Goal: Task Accomplishment & Management: Use online tool/utility

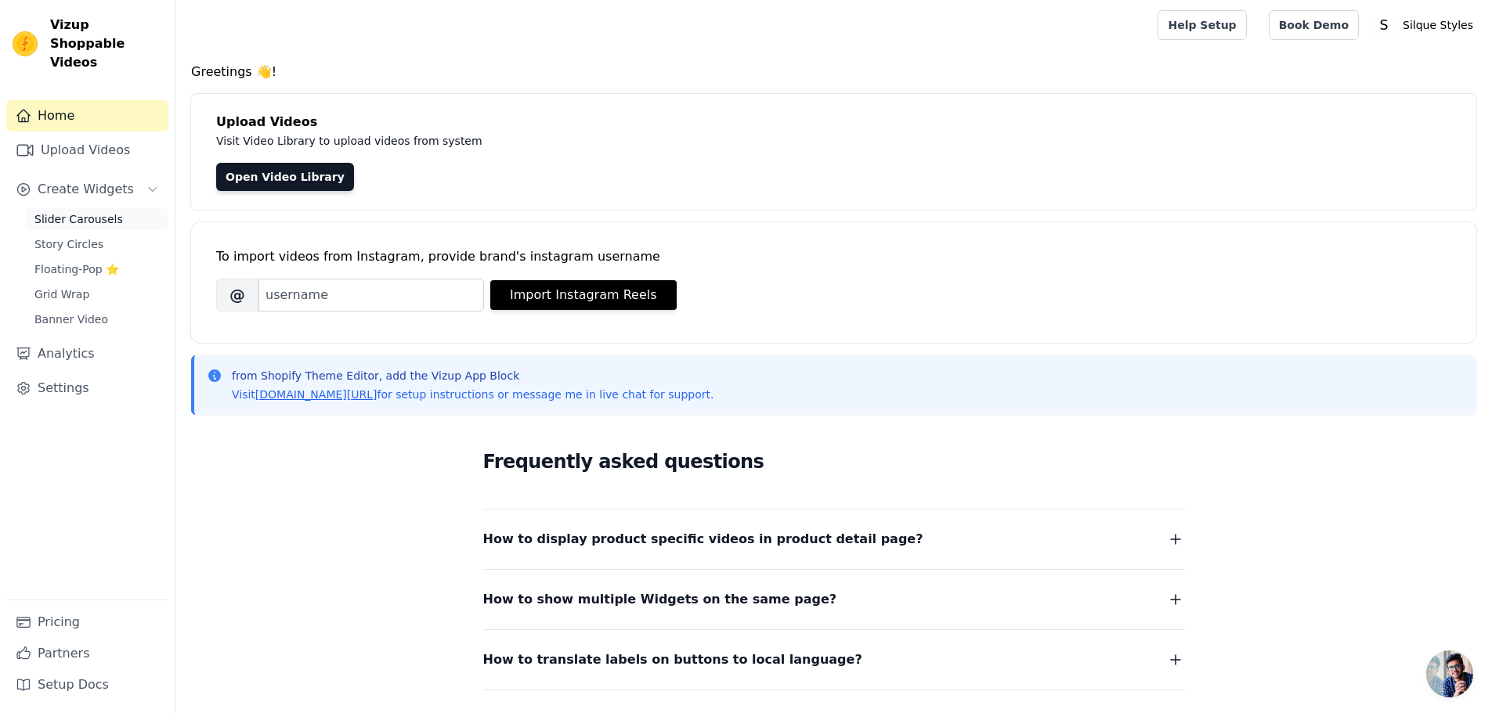
click at [67, 211] on span "Slider Carousels" at bounding box center [78, 219] width 88 height 16
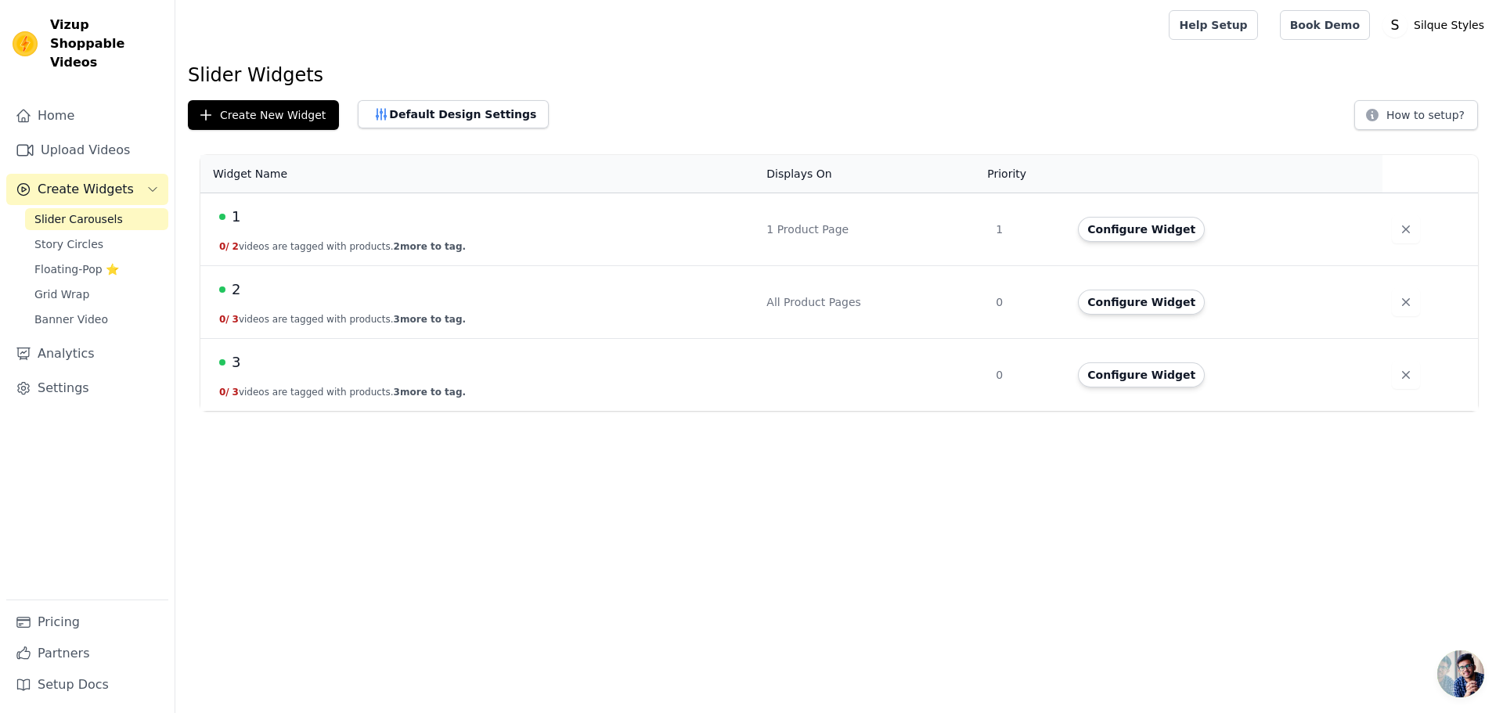
click at [509, 233] on td "1 0 / 2 videos are tagged with products. 2 more to tag." at bounding box center [478, 229] width 557 height 73
click at [97, 233] on link "Story Circles" at bounding box center [96, 244] width 143 height 22
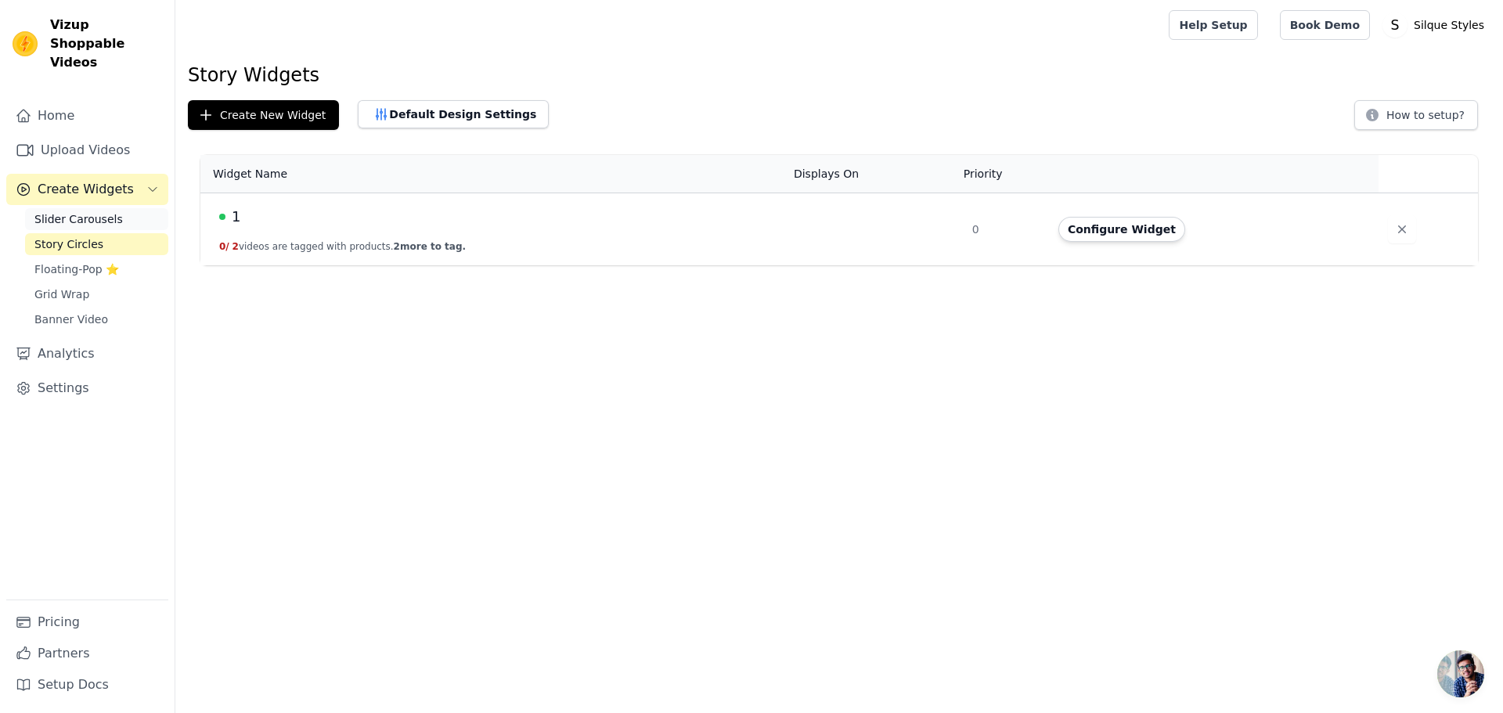
click at [105, 211] on span "Slider Carousels" at bounding box center [78, 219] width 88 height 16
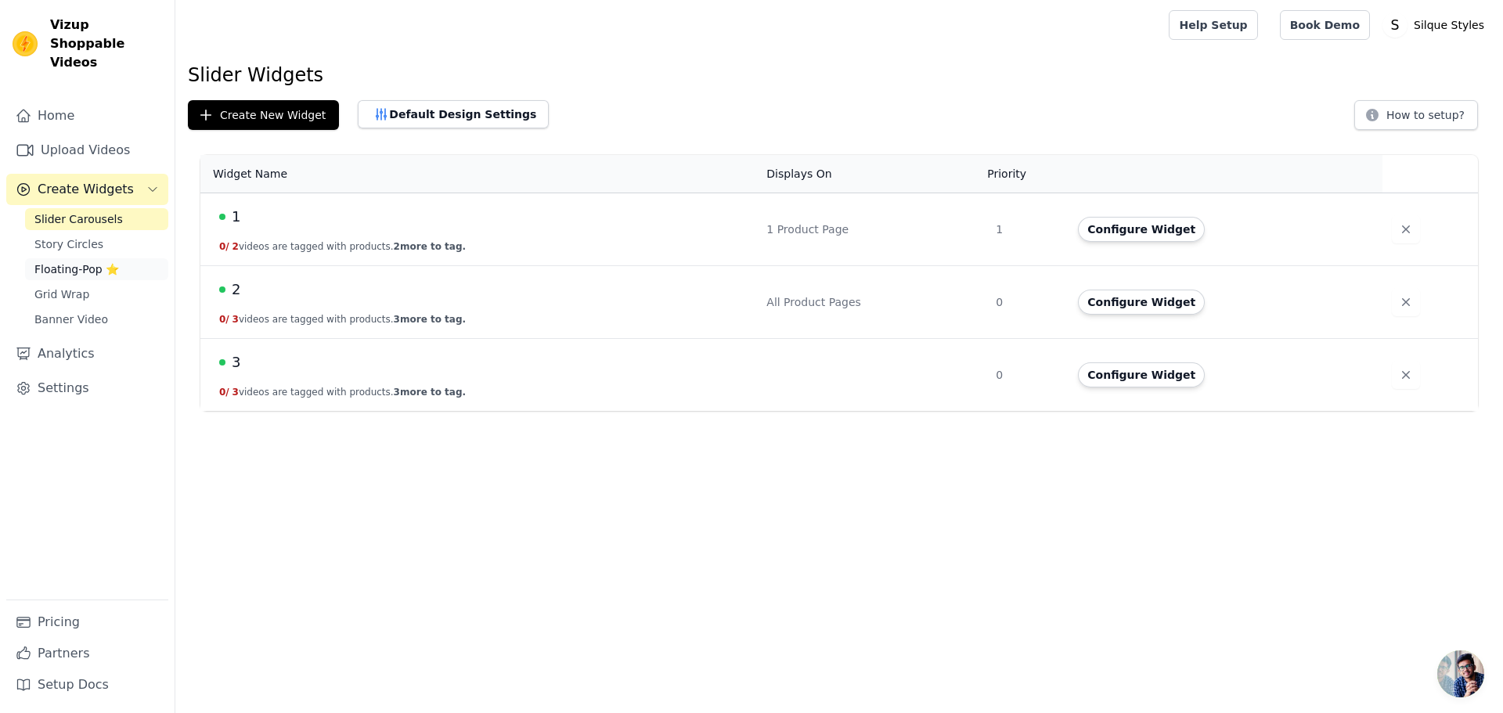
click at [88, 262] on span "Floating-Pop ⭐" at bounding box center [76, 270] width 85 height 16
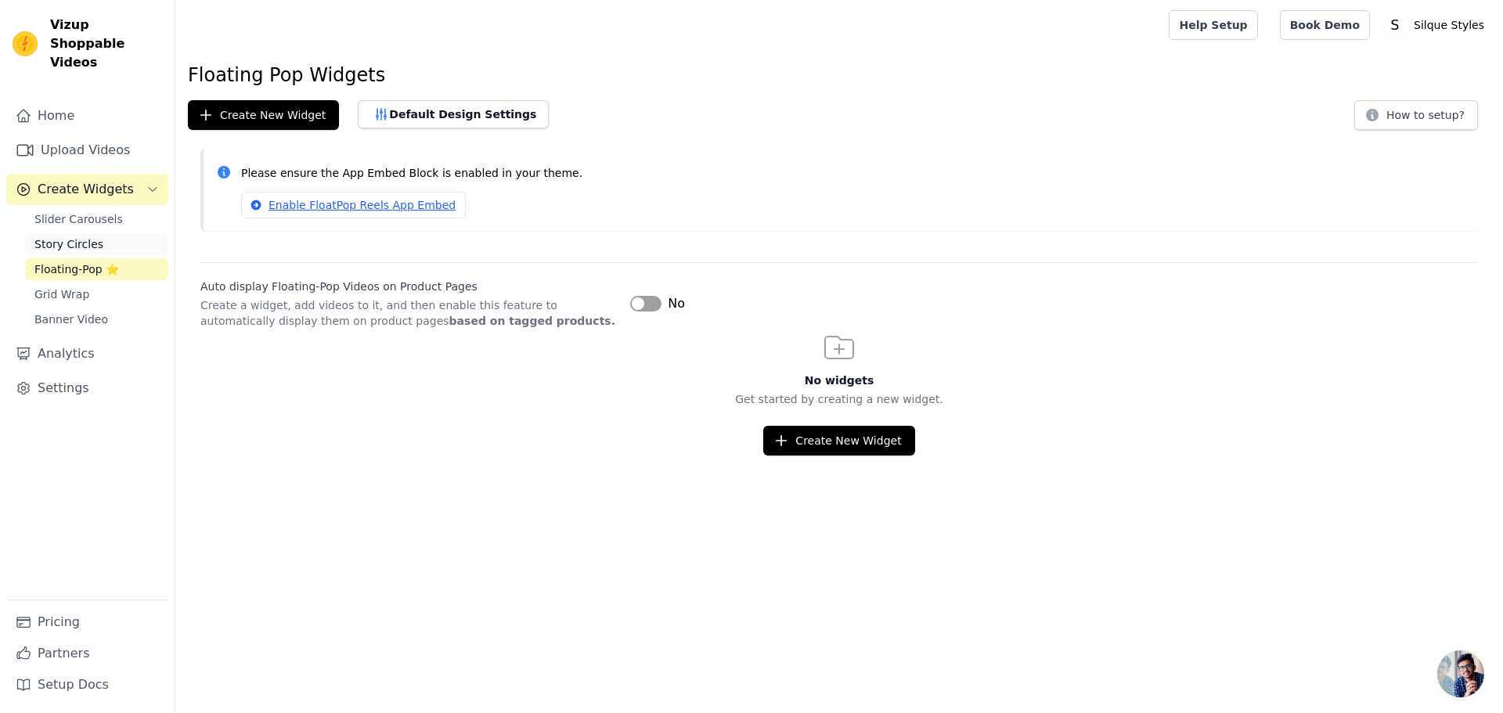
click at [85, 236] on span "Story Circles" at bounding box center [68, 244] width 69 height 16
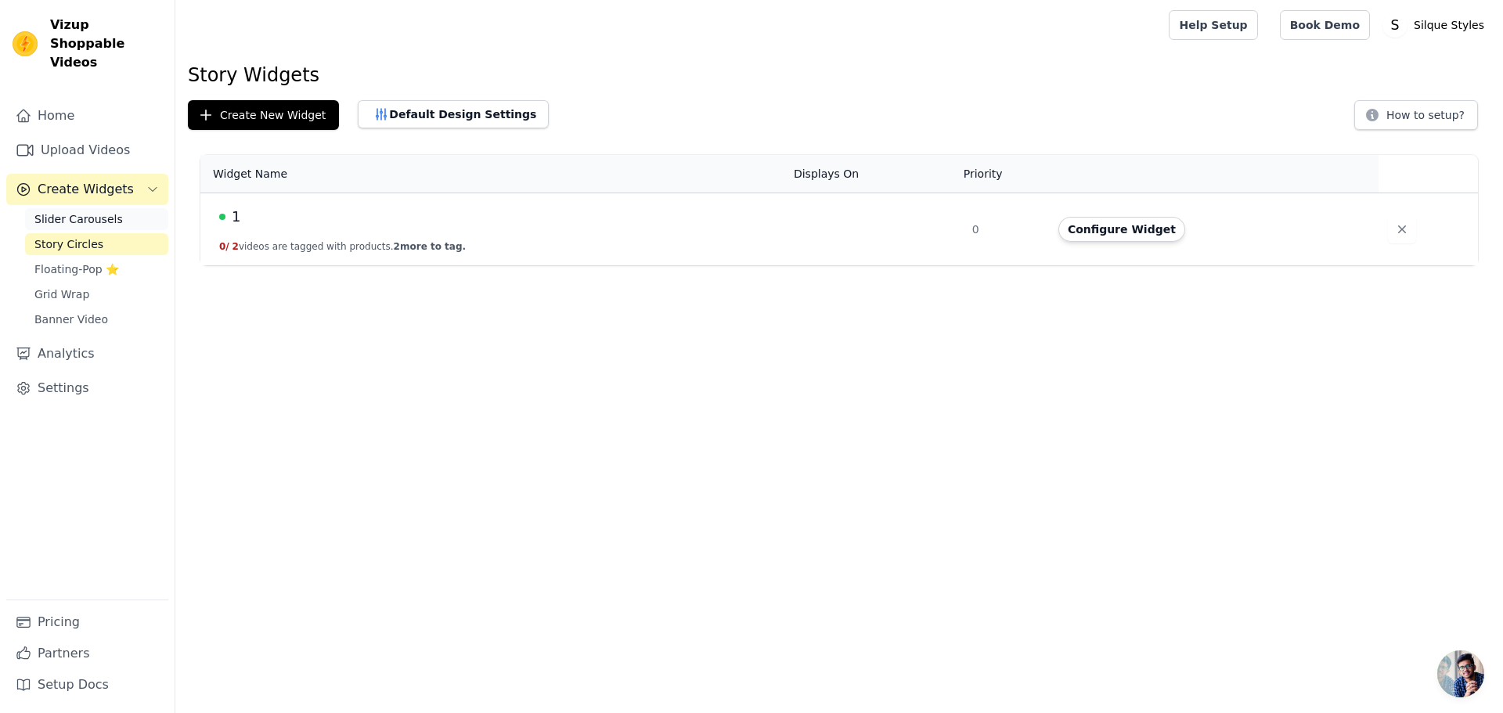
click at [109, 211] on span "Slider Carousels" at bounding box center [78, 219] width 88 height 16
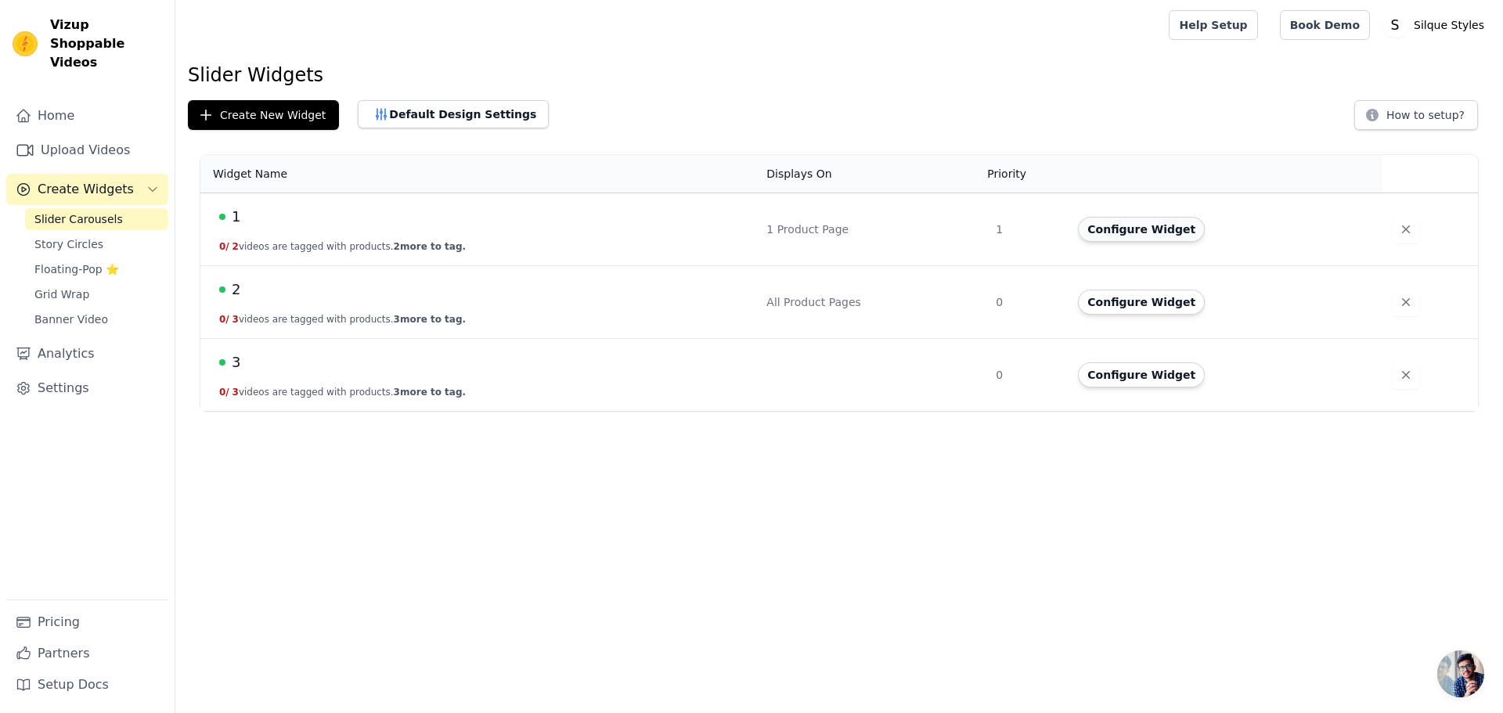
click at [1114, 233] on button "Configure Widget" at bounding box center [1141, 229] width 127 height 25
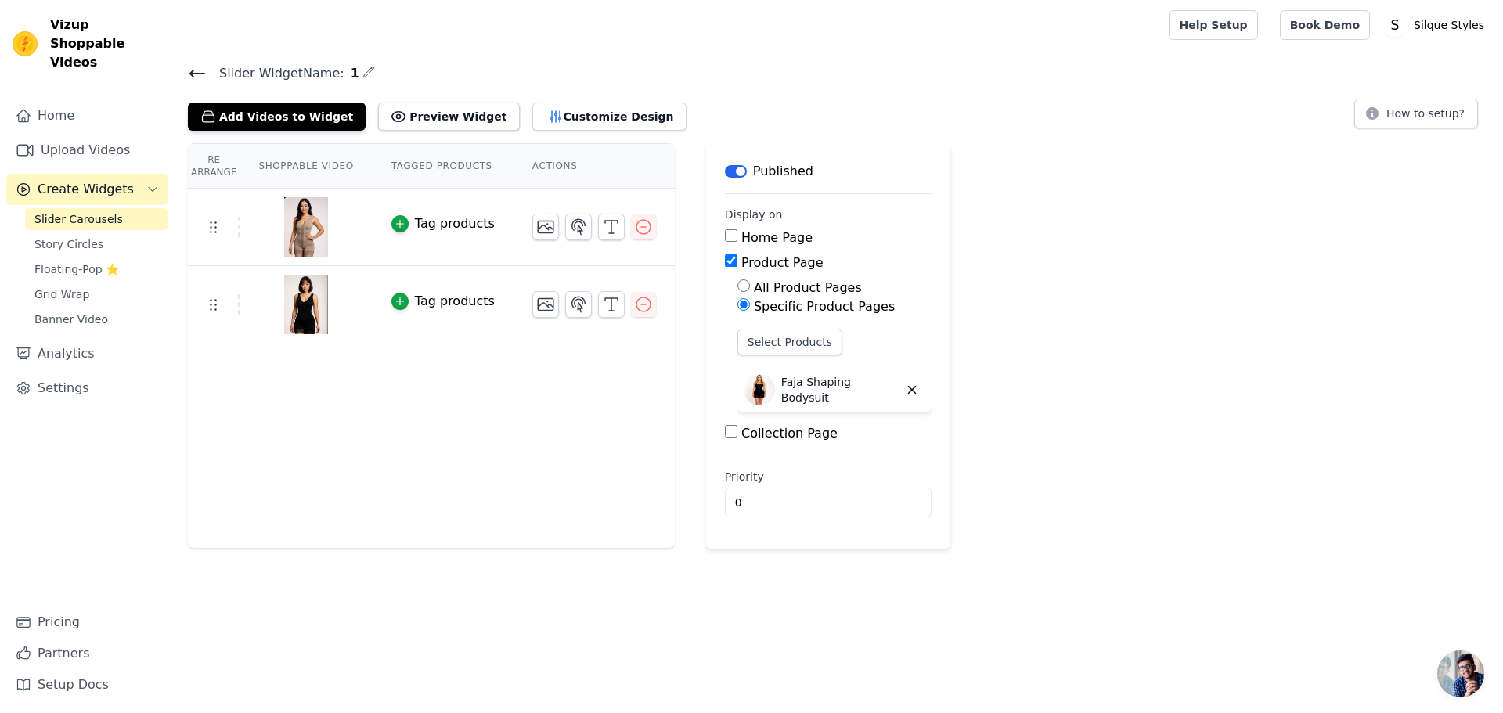
click at [197, 68] on icon at bounding box center [197, 73] width 19 height 19
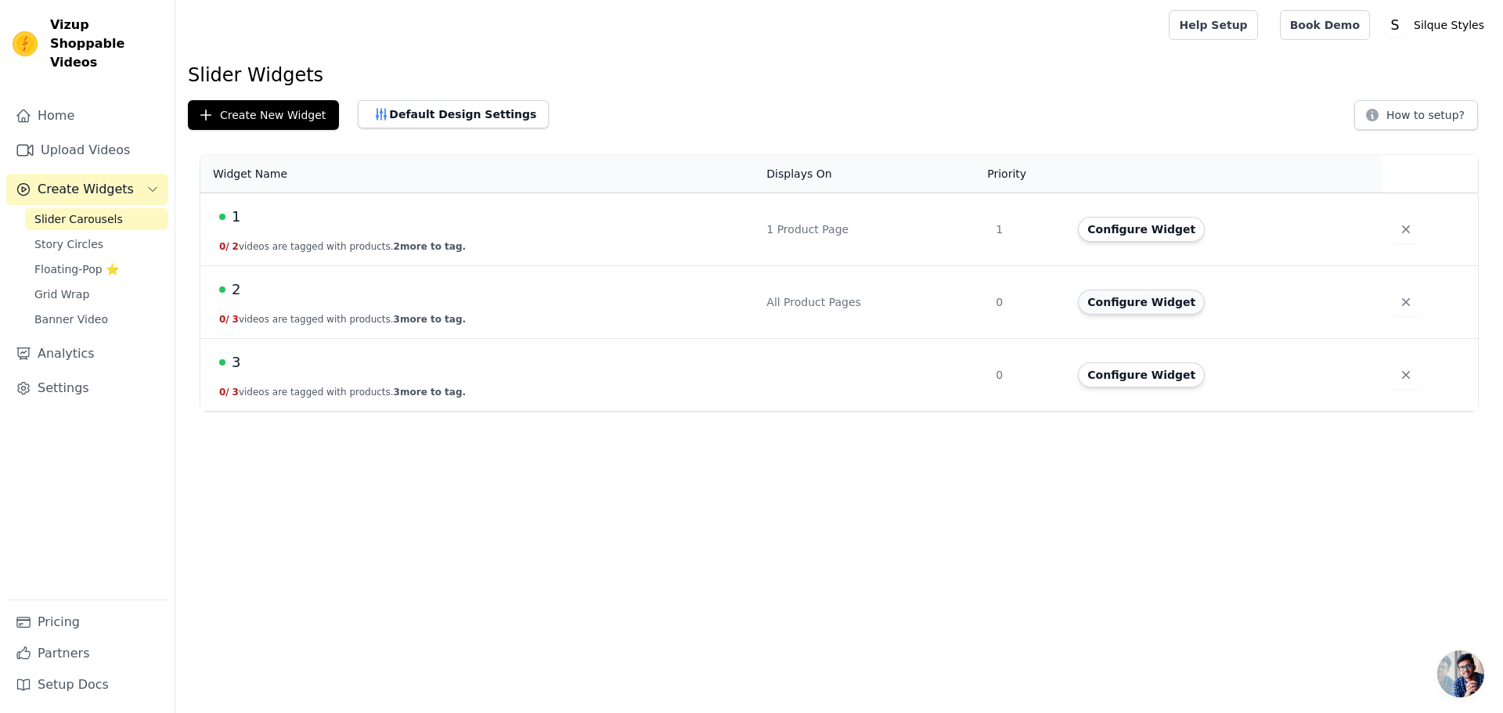
click at [1101, 301] on button "Configure Widget" at bounding box center [1141, 302] width 127 height 25
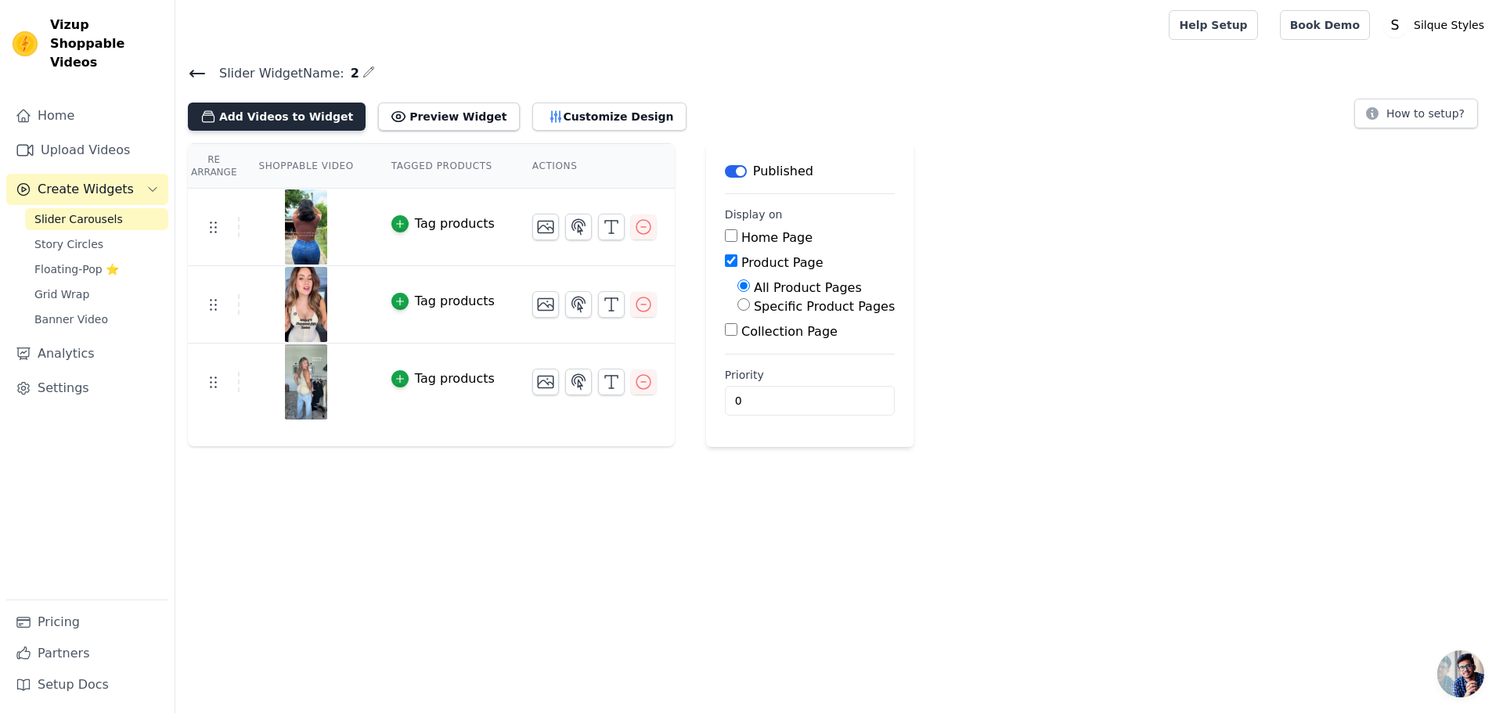
click at [286, 124] on button "Add Videos to Widget" at bounding box center [277, 117] width 178 height 28
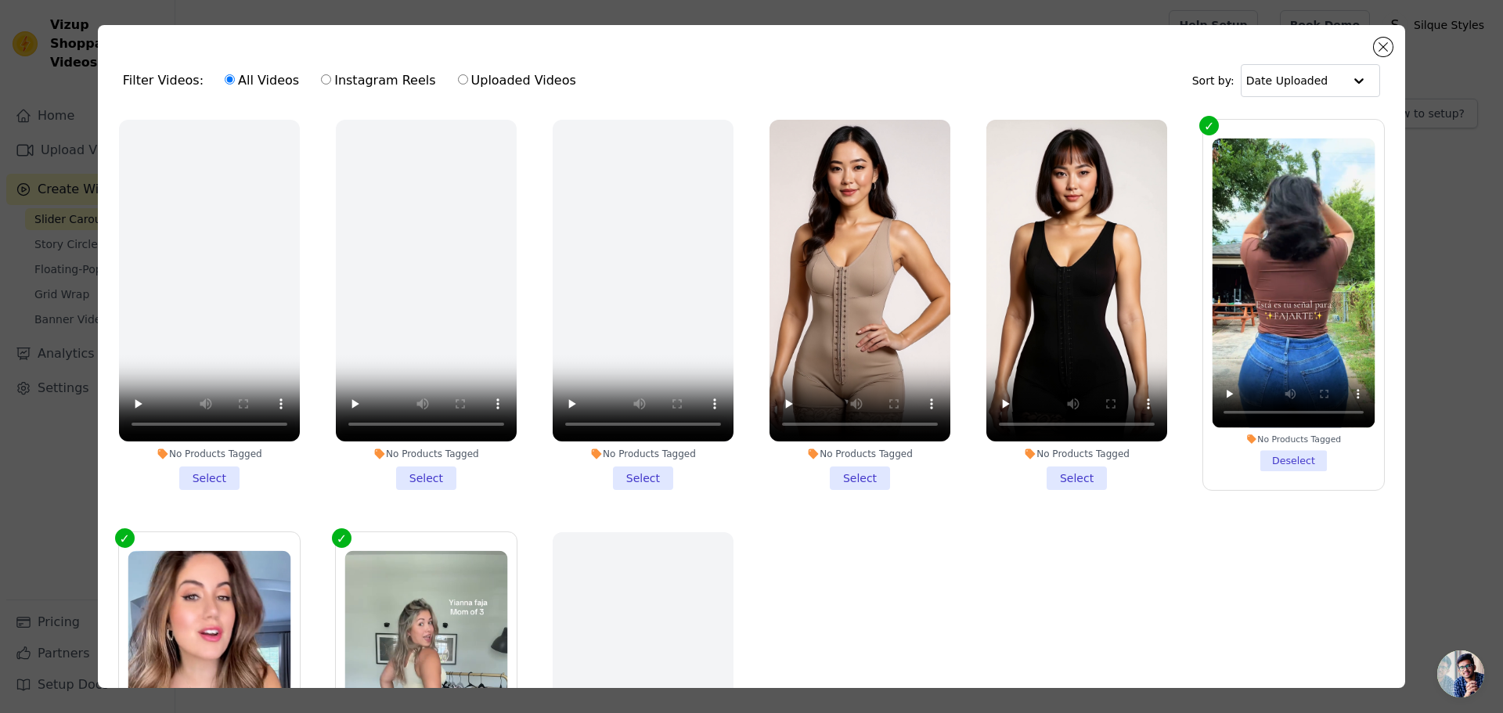
click at [862, 472] on li "No Products Tagged Select" at bounding box center [860, 305] width 181 height 370
click at [0, 0] on input "No Products Tagged Select" at bounding box center [0, 0] width 0 height 0
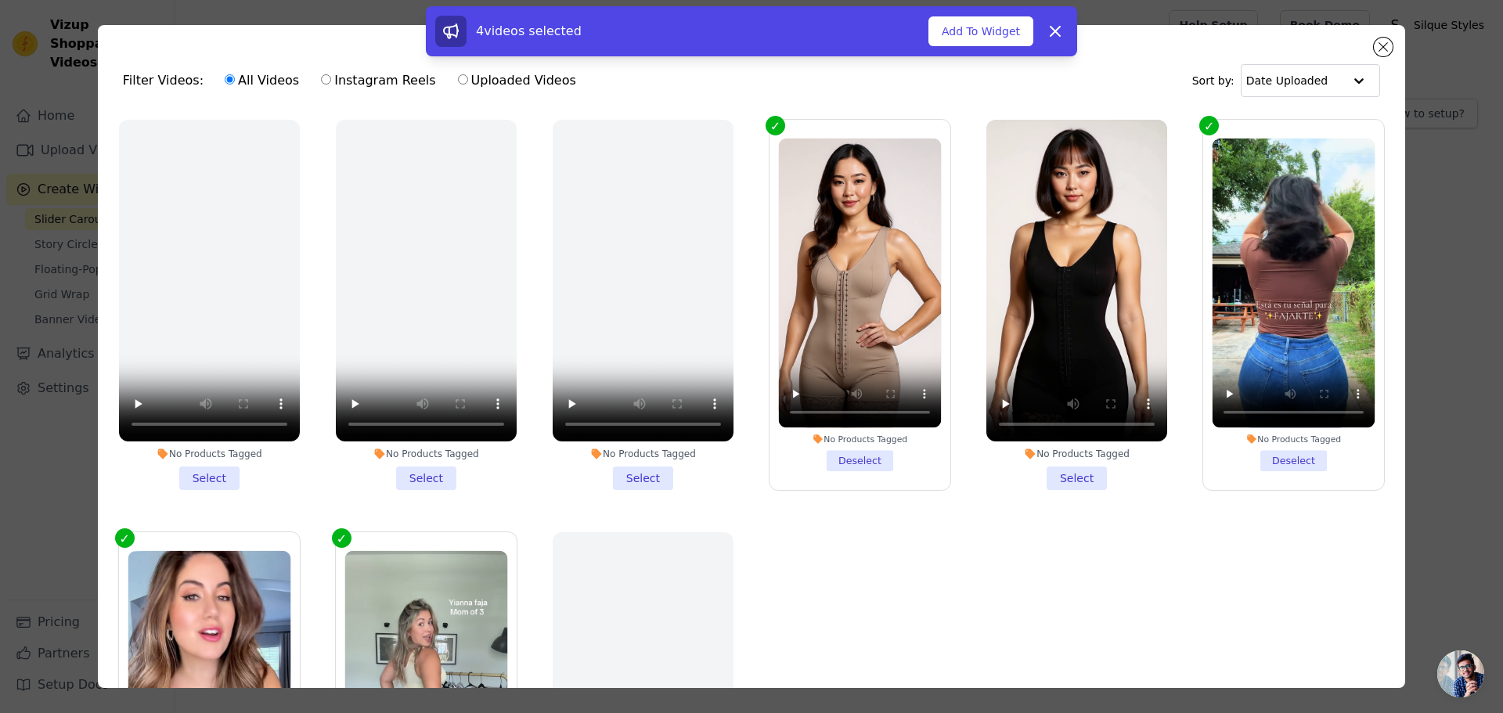
click at [1056, 473] on li "No Products Tagged Select" at bounding box center [1077, 305] width 181 height 370
click at [0, 0] on input "No Products Tagged Select" at bounding box center [0, 0] width 0 height 0
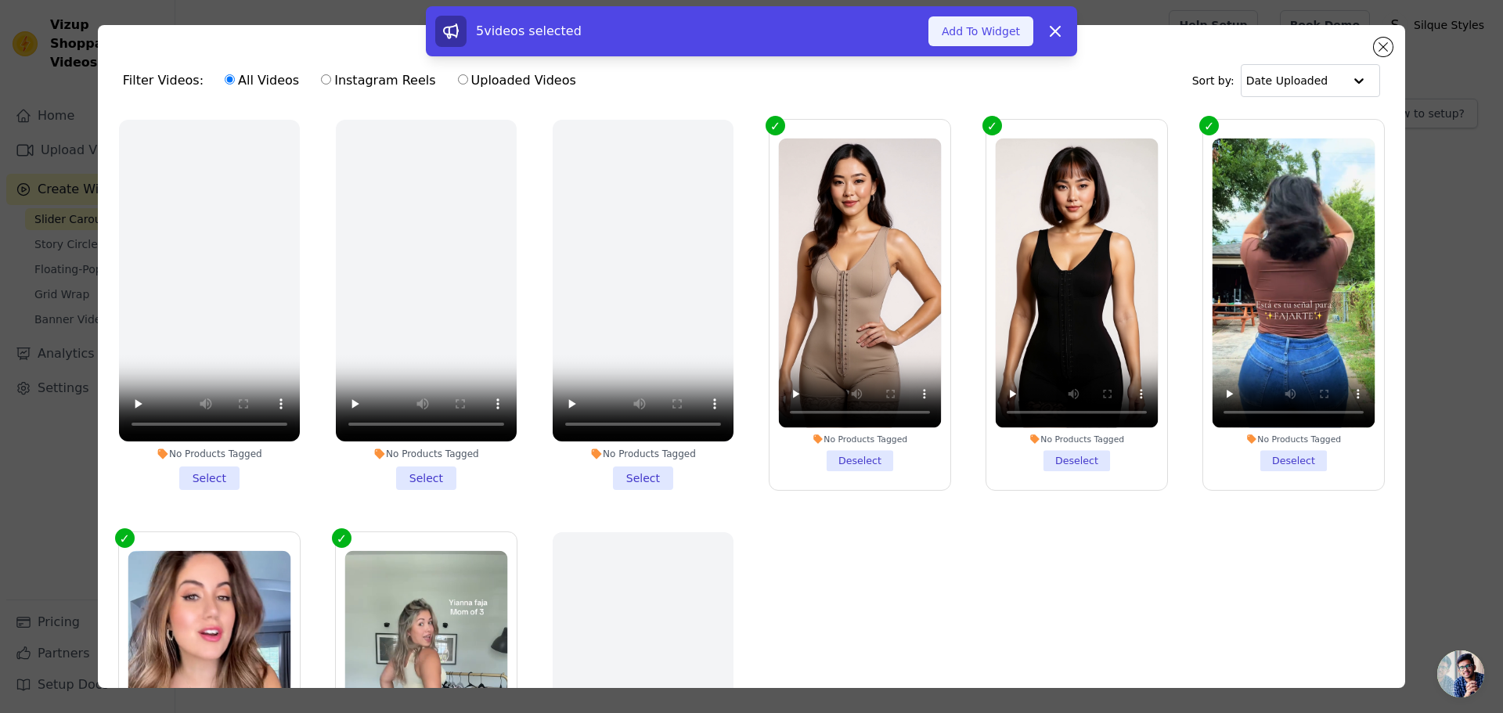
click at [1002, 28] on button "Add To Widget" at bounding box center [981, 31] width 105 height 30
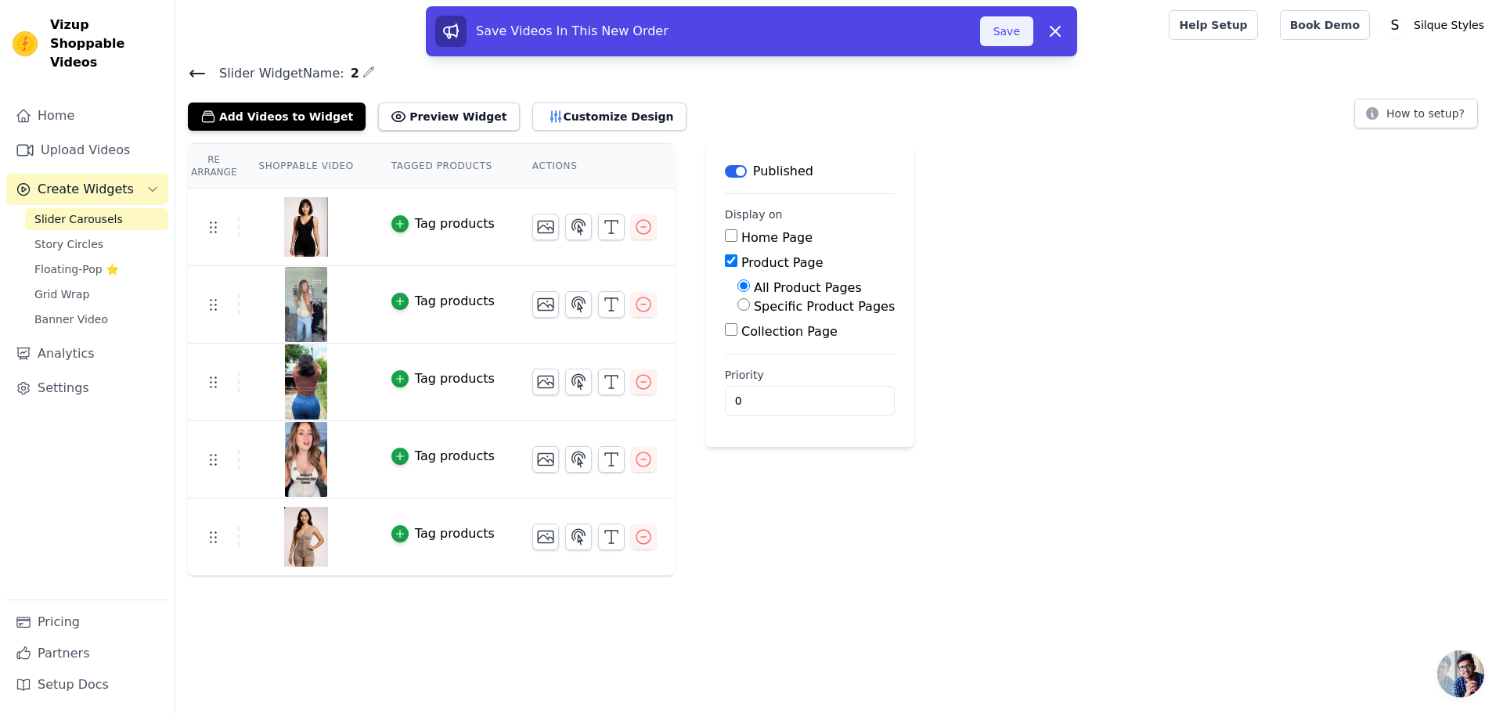
click at [1005, 31] on button "Save" at bounding box center [1006, 31] width 53 height 30
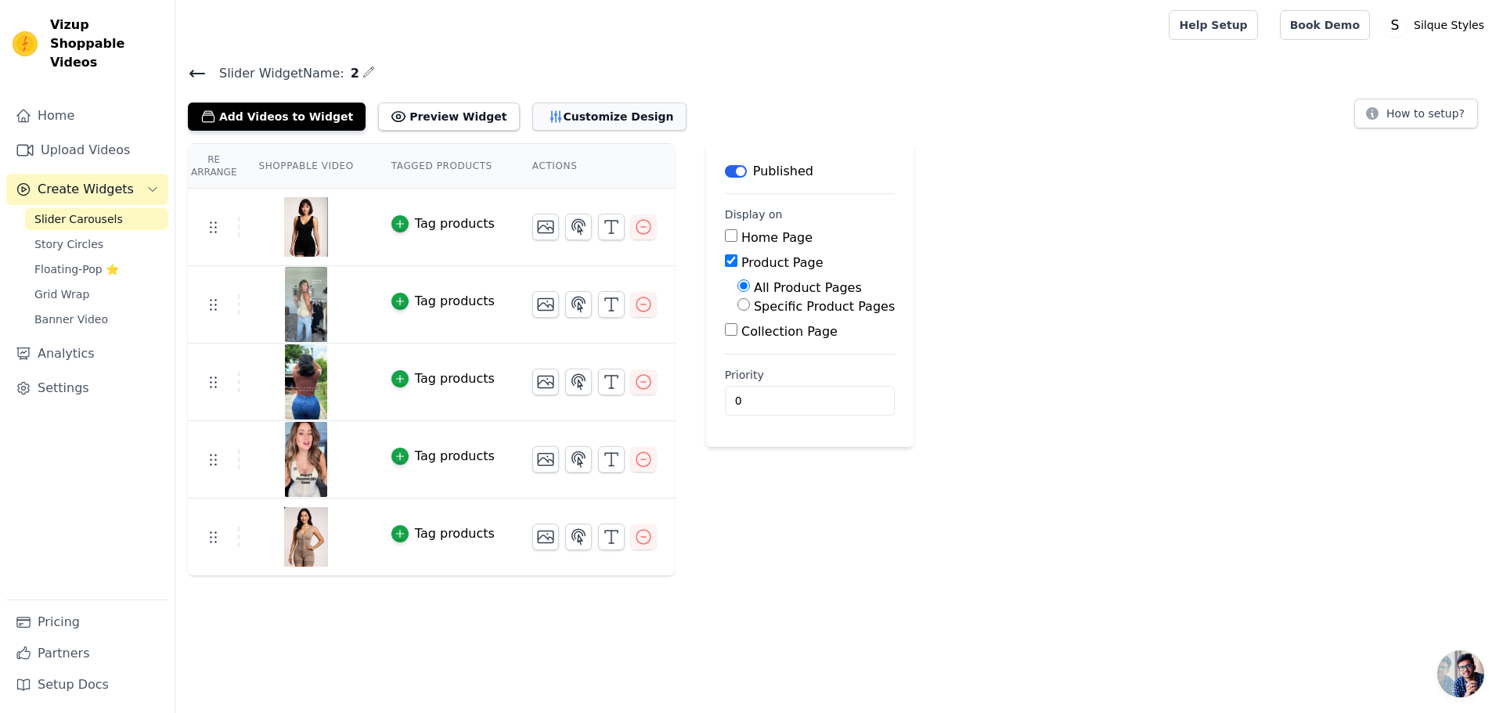
click at [532, 120] on button "Customize Design" at bounding box center [609, 117] width 154 height 28
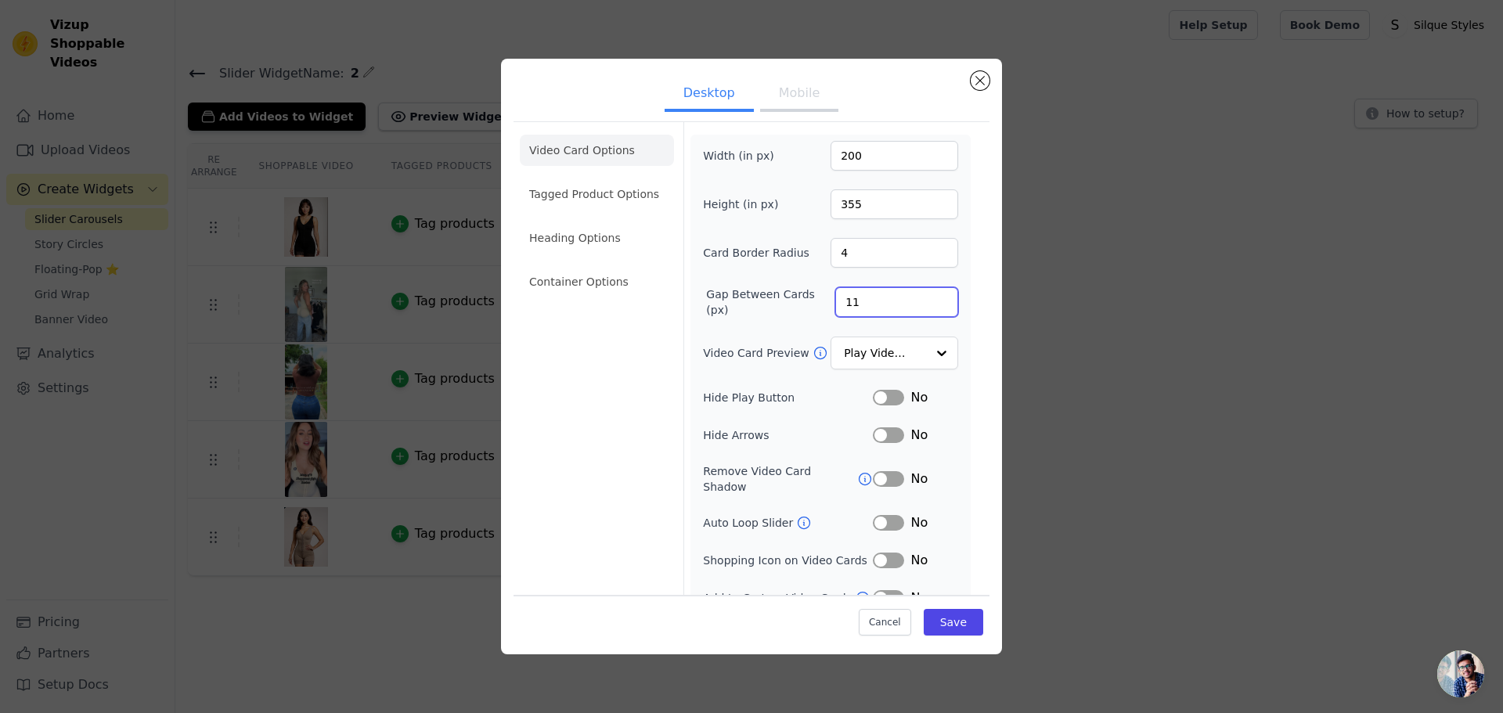
click at [931, 305] on input "11" at bounding box center [896, 302] width 123 height 30
type input "10"
click at [931, 305] on input "10" at bounding box center [896, 302] width 123 height 30
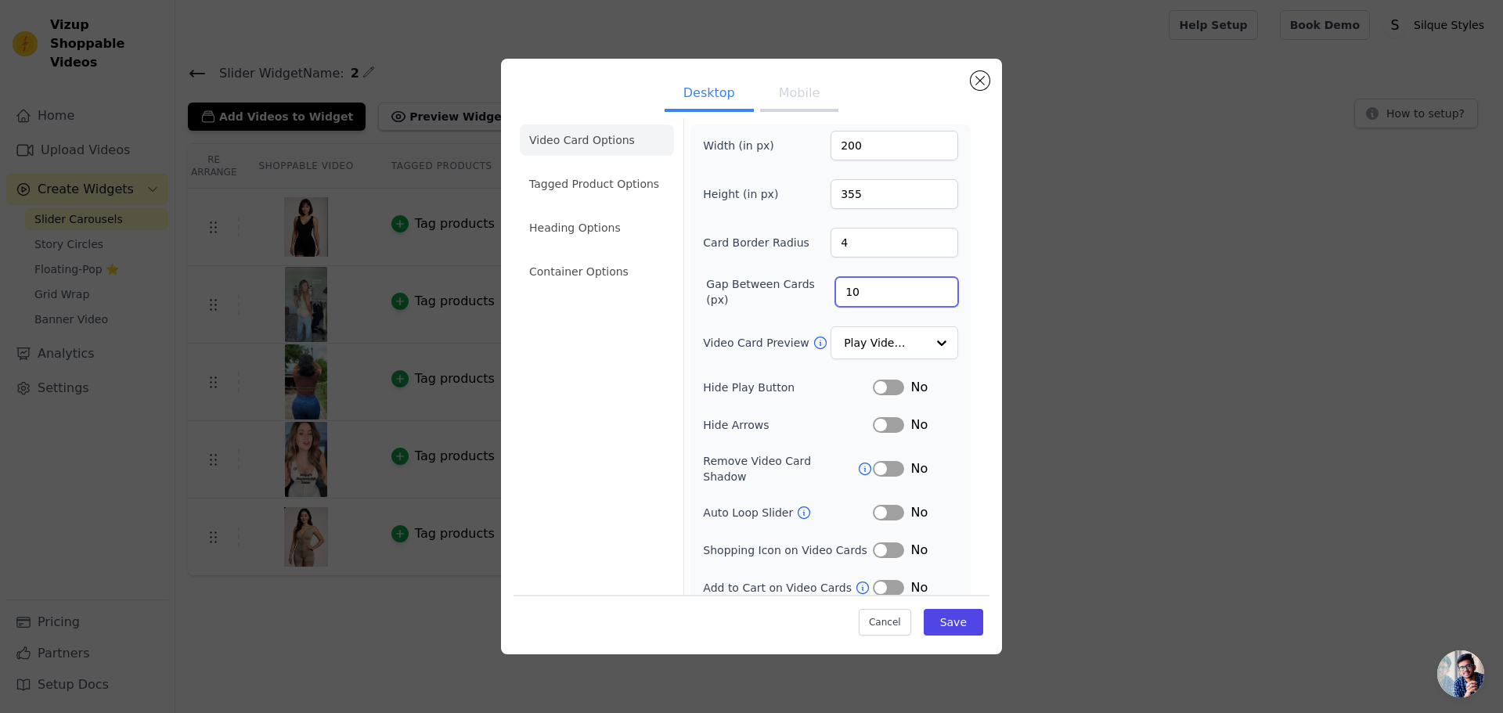
scroll to position [11, 0]
click at [882, 542] on button "Label" at bounding box center [888, 550] width 31 height 16
click at [886, 581] on button "Label" at bounding box center [888, 587] width 31 height 16
click at [799, 101] on button "Mobile" at bounding box center [799, 95] width 78 height 34
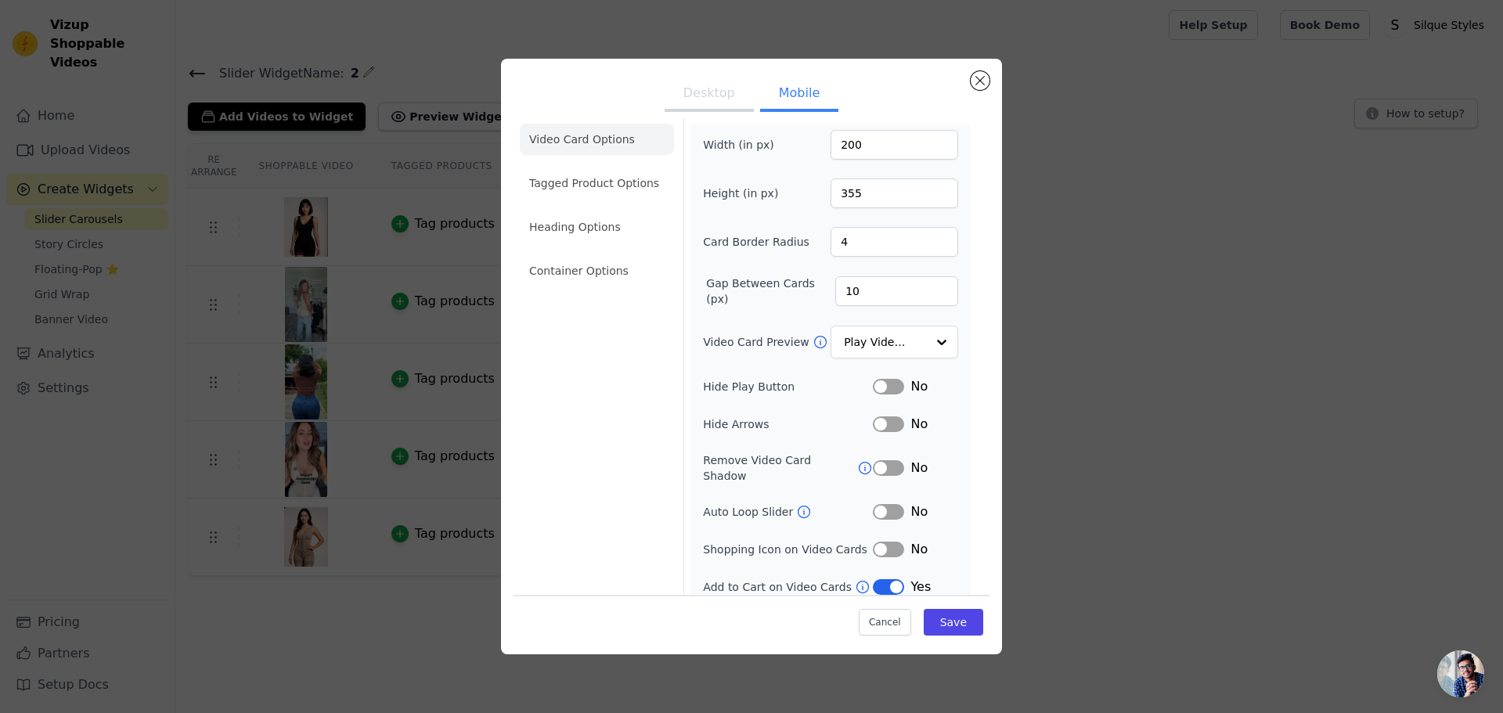
click at [727, 94] on button "Desktop" at bounding box center [709, 95] width 89 height 34
click at [590, 255] on li "Tagged Product Options" at bounding box center [597, 270] width 154 height 31
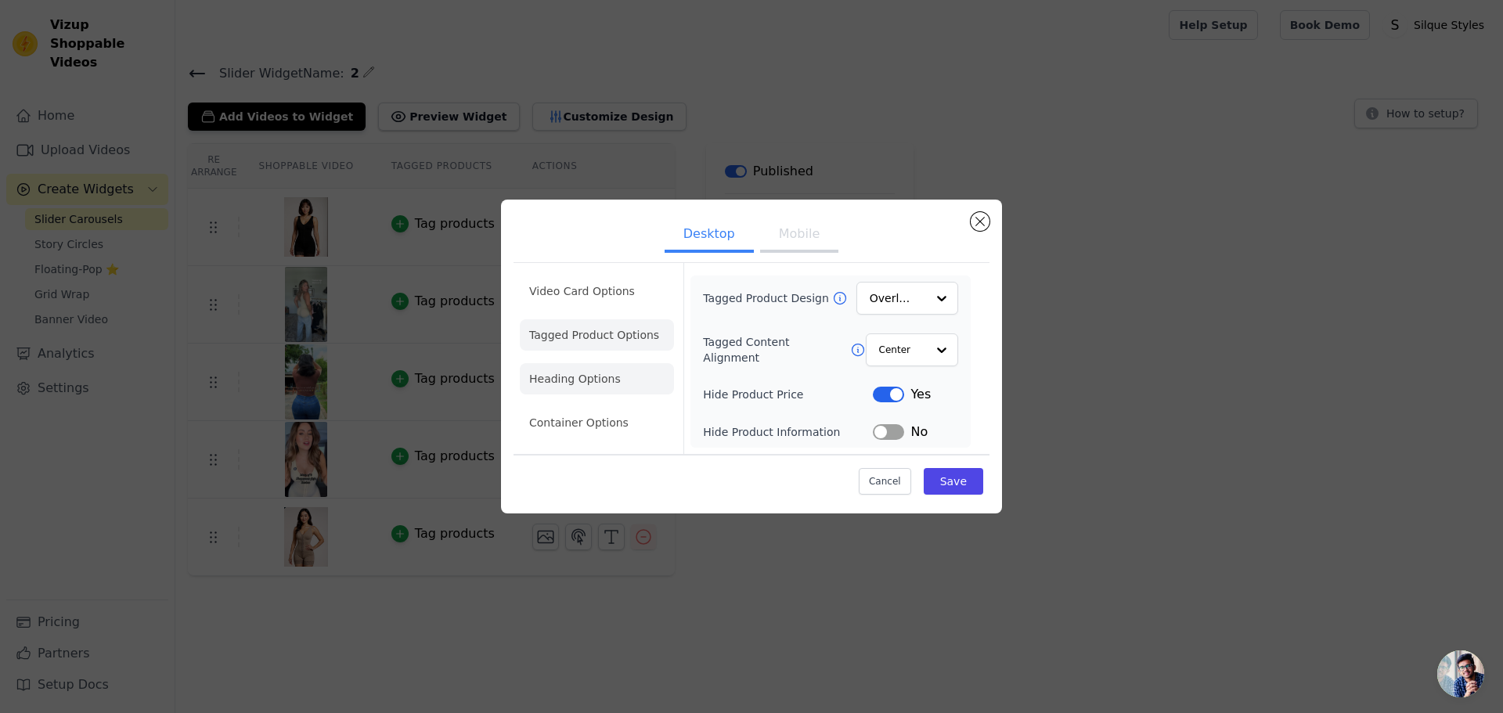
click at [597, 377] on li "Heading Options" at bounding box center [597, 378] width 154 height 31
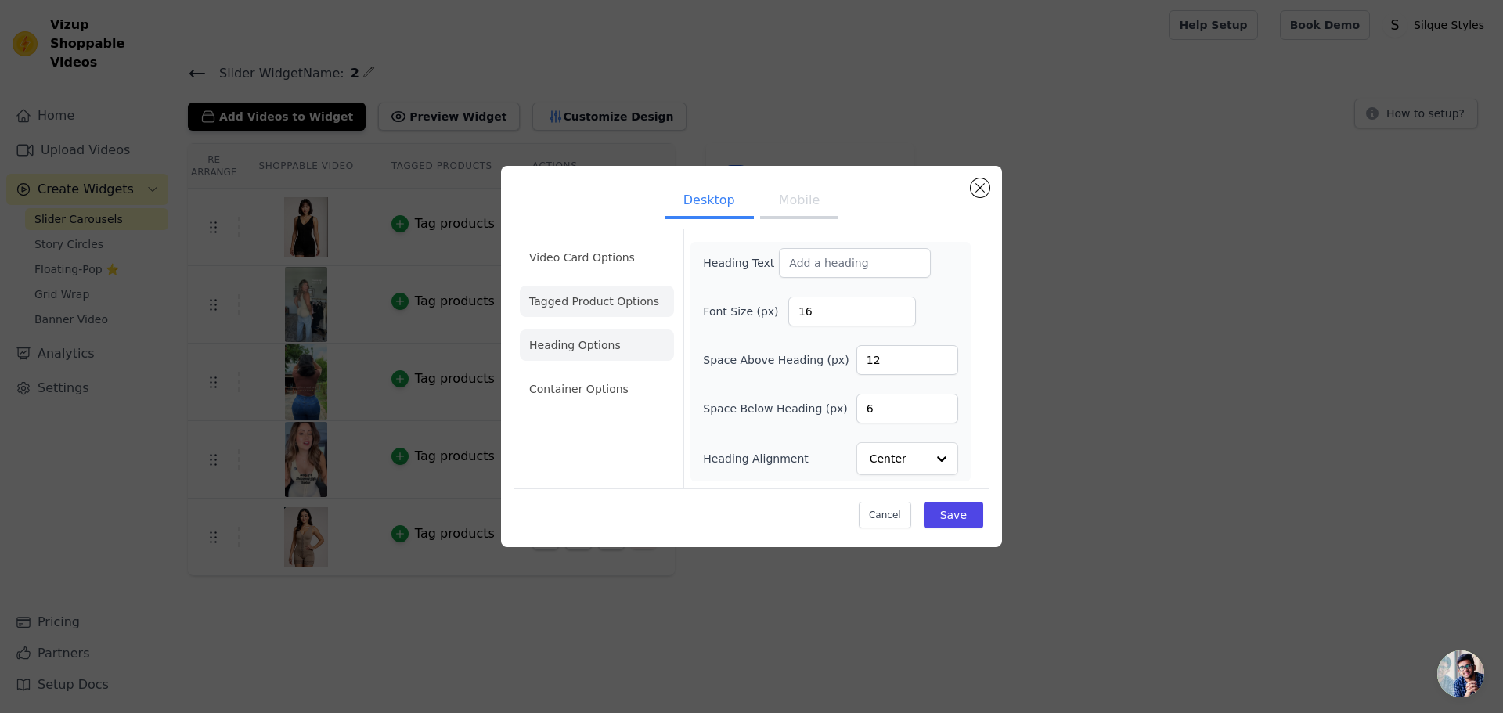
click at [604, 373] on li "Tagged Product Options" at bounding box center [597, 388] width 154 height 31
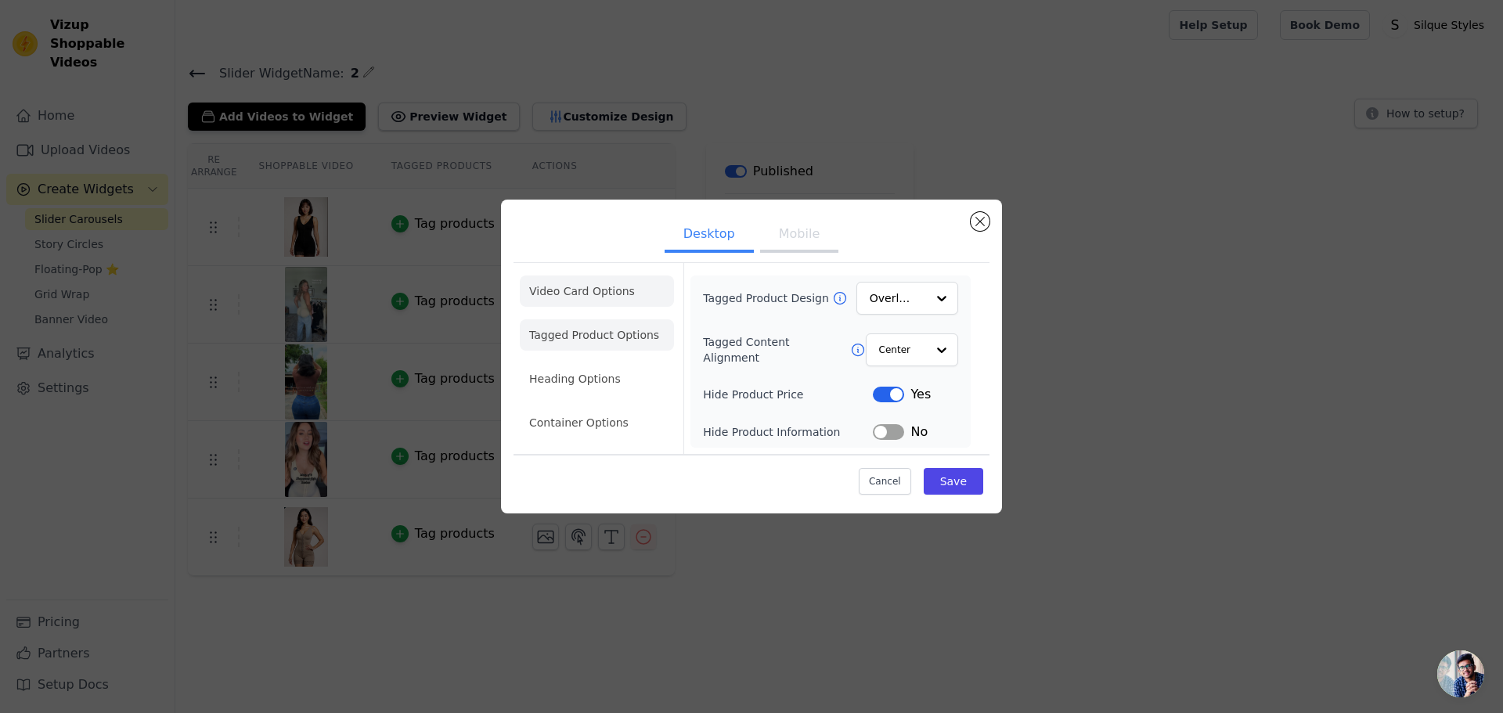
click at [576, 319] on li "Video Card Options" at bounding box center [597, 334] width 154 height 31
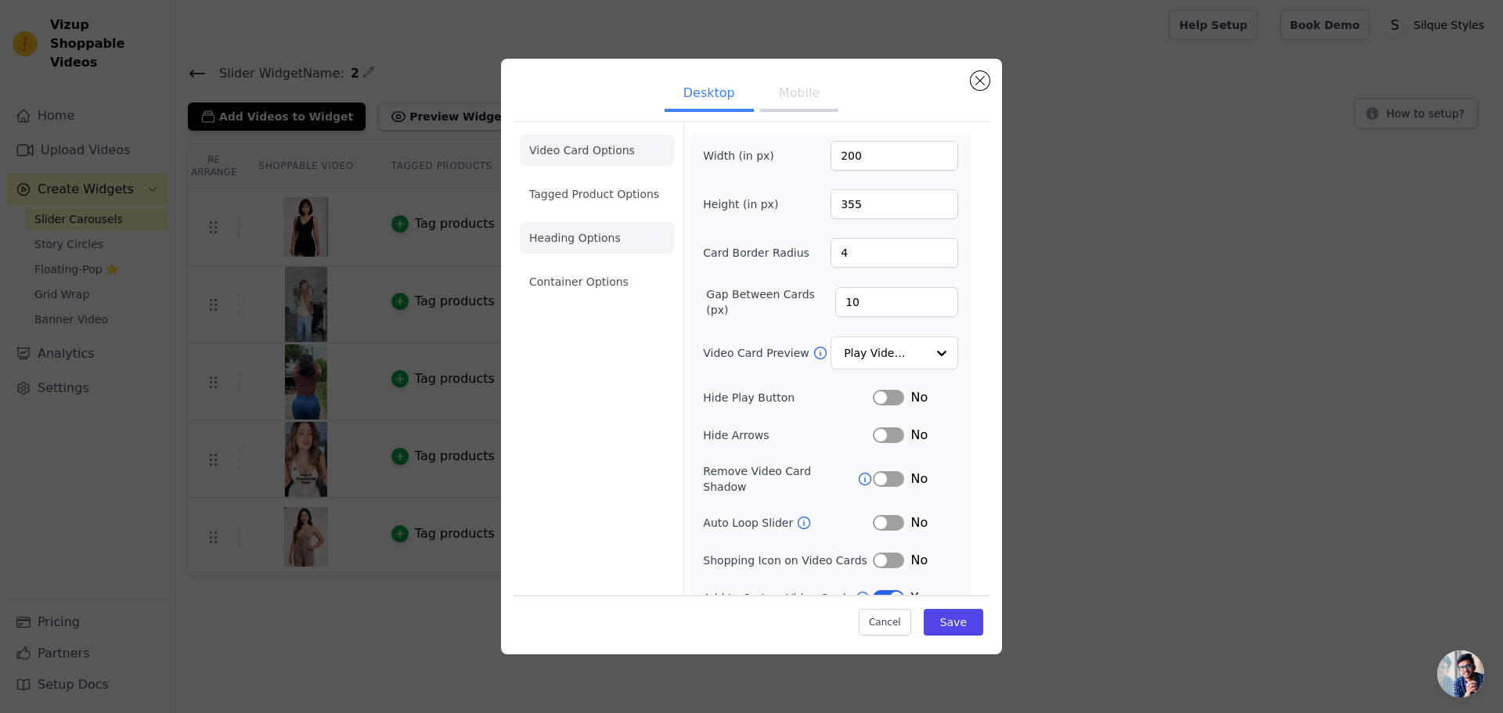
click at [558, 244] on li "Heading Options" at bounding box center [597, 237] width 154 height 31
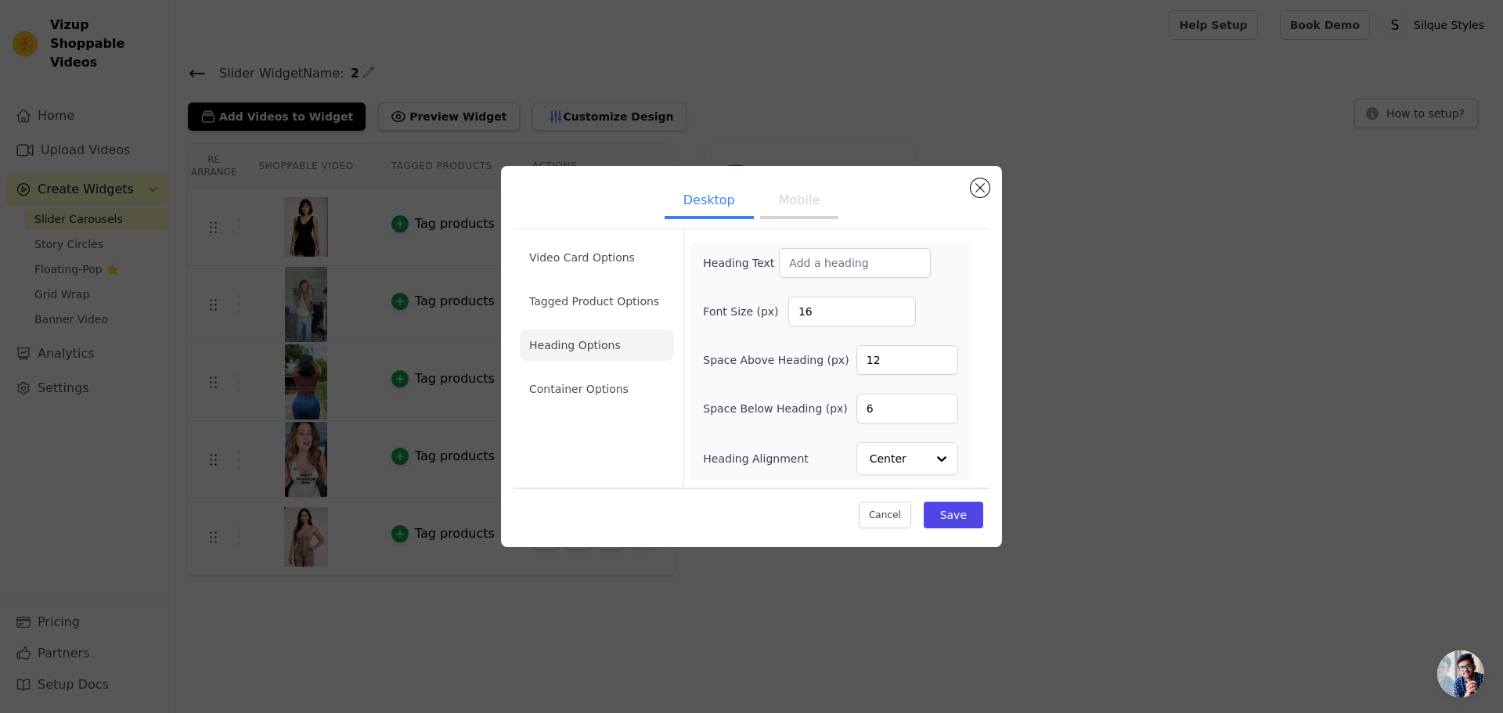
click at [585, 351] on li "Heading Options" at bounding box center [597, 345] width 154 height 31
click at [592, 384] on li "Container Options" at bounding box center [597, 388] width 154 height 31
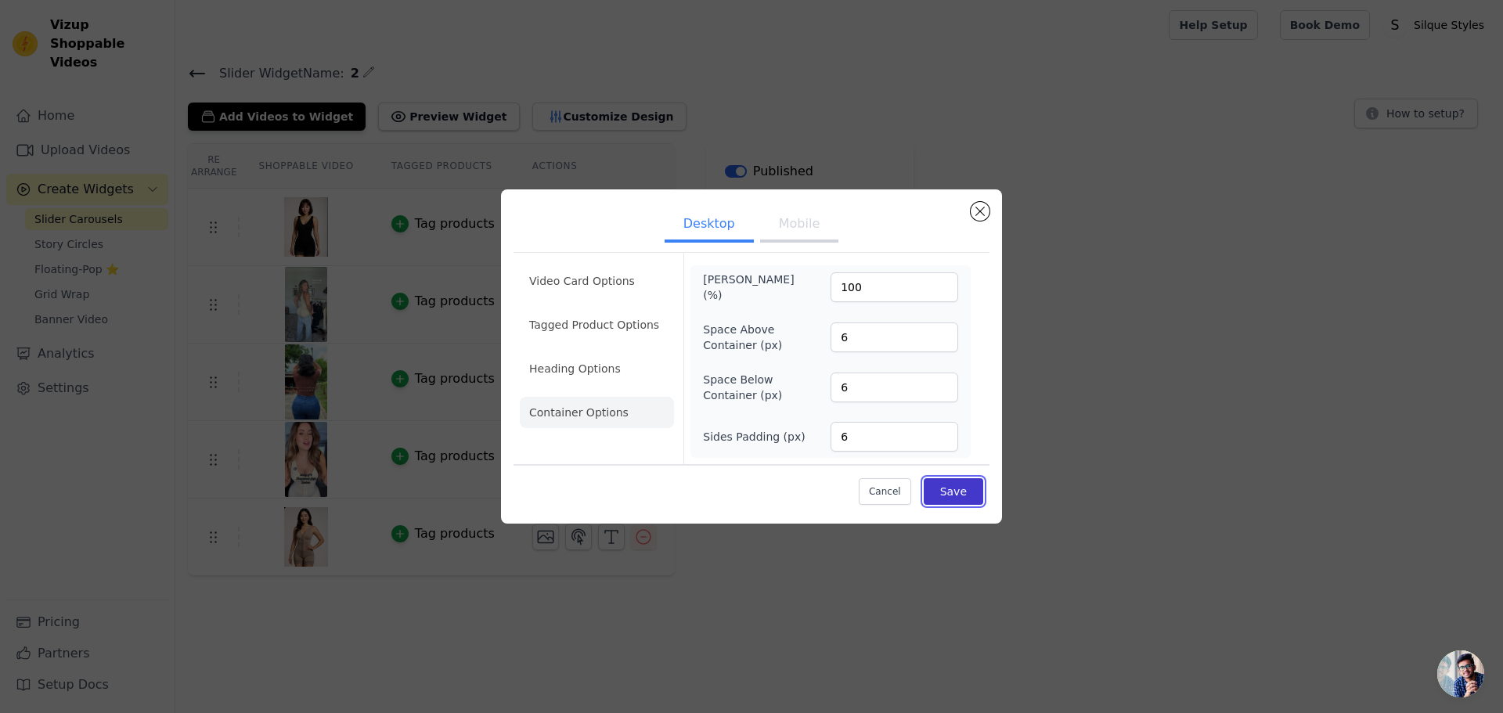
click at [943, 490] on button "Save" at bounding box center [954, 491] width 60 height 27
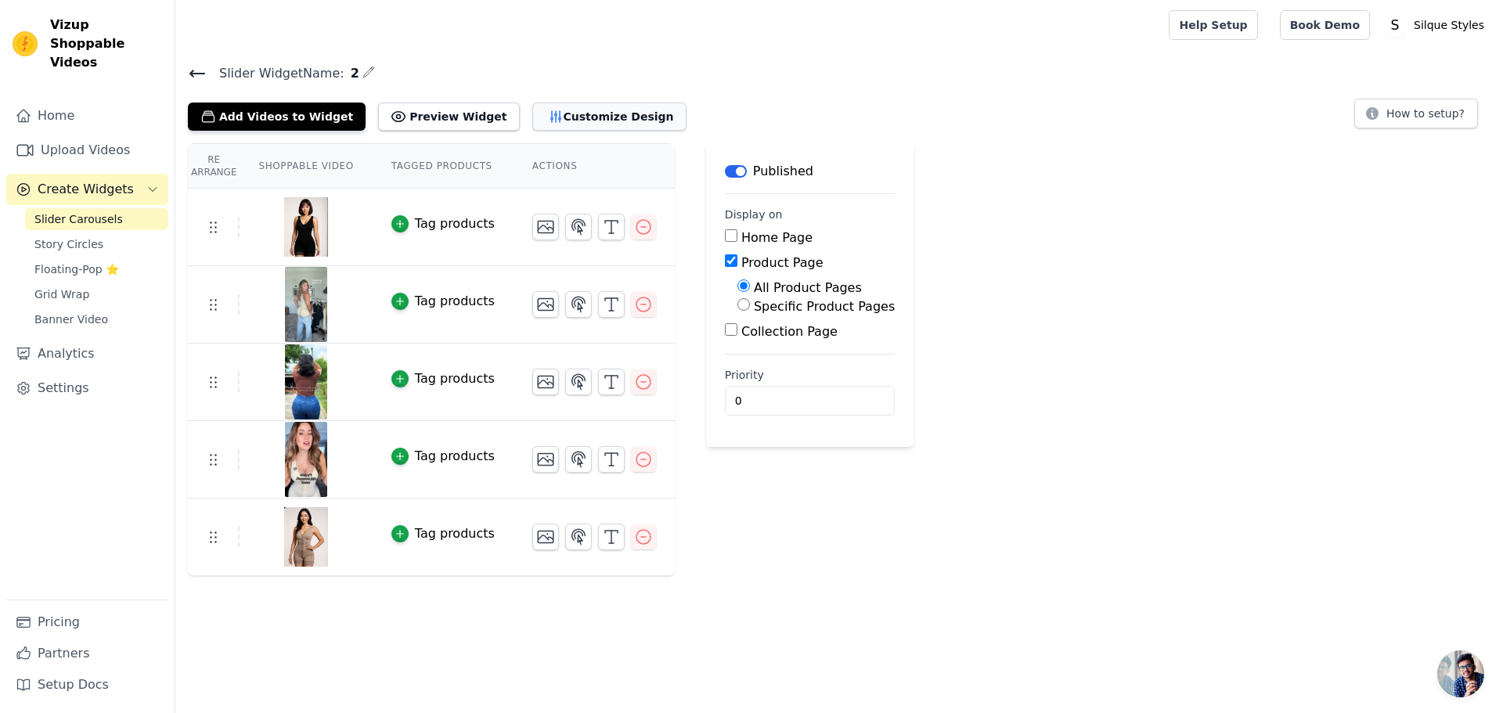
click at [532, 114] on button "Customize Design" at bounding box center [609, 117] width 154 height 28
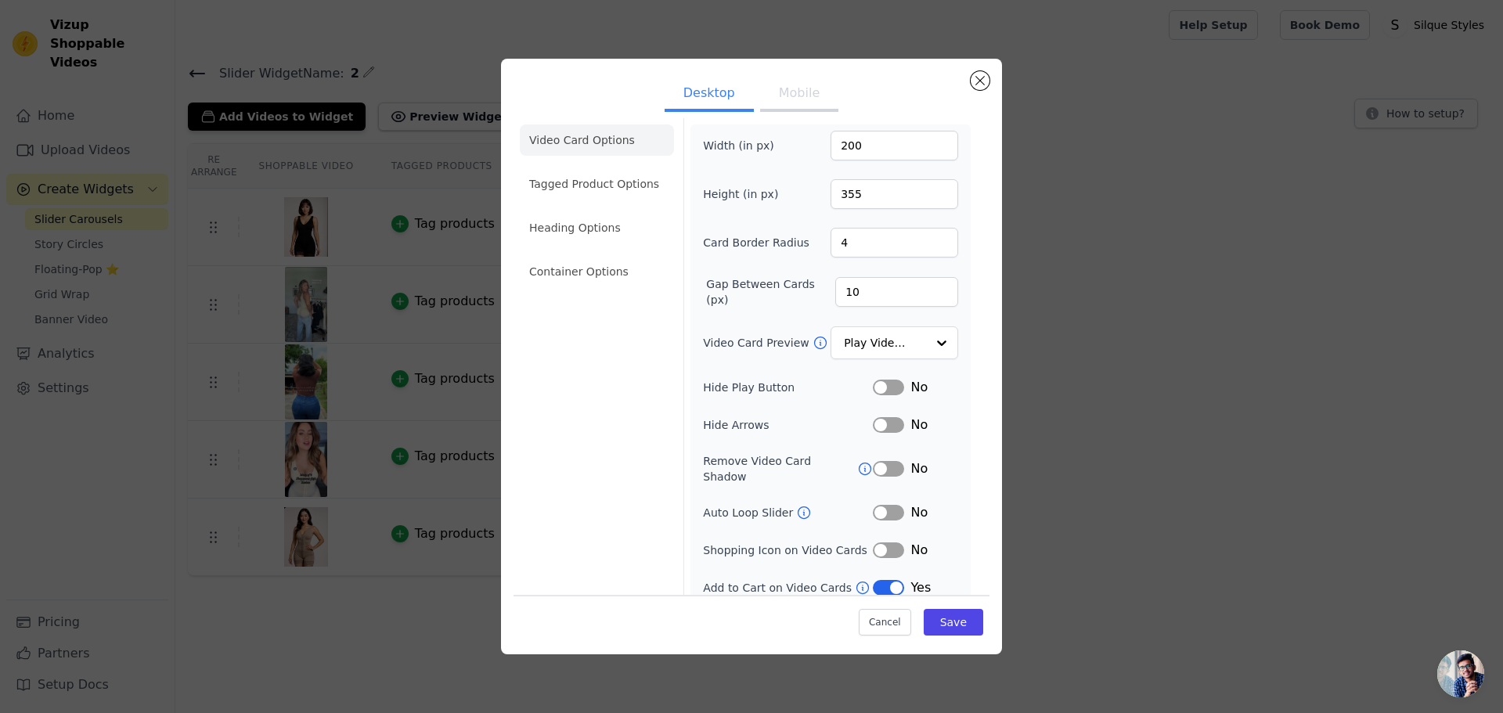
scroll to position [11, 0]
click at [564, 255] on li "Tagged Product Options" at bounding box center [597, 270] width 154 height 31
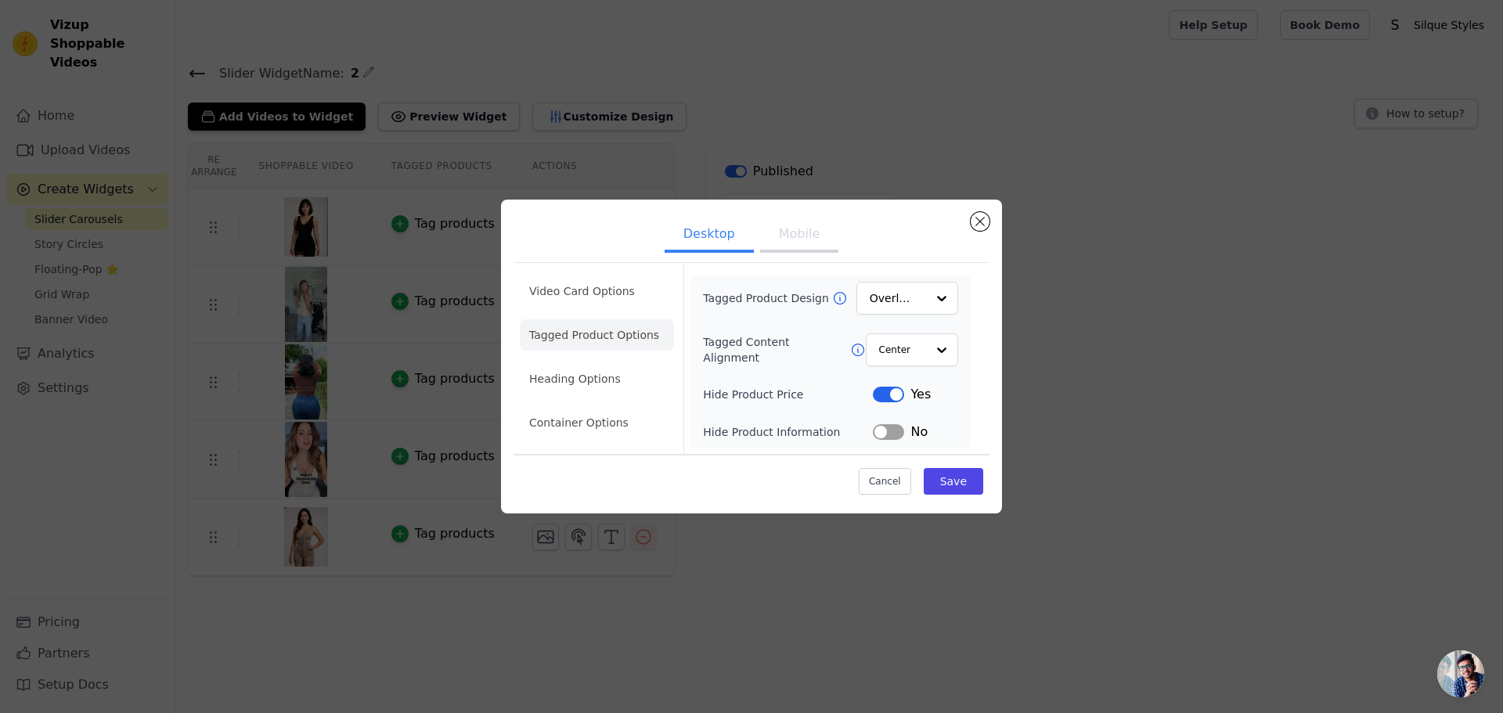
scroll to position [0, 0]
click at [592, 376] on li "Heading Options" at bounding box center [597, 378] width 154 height 31
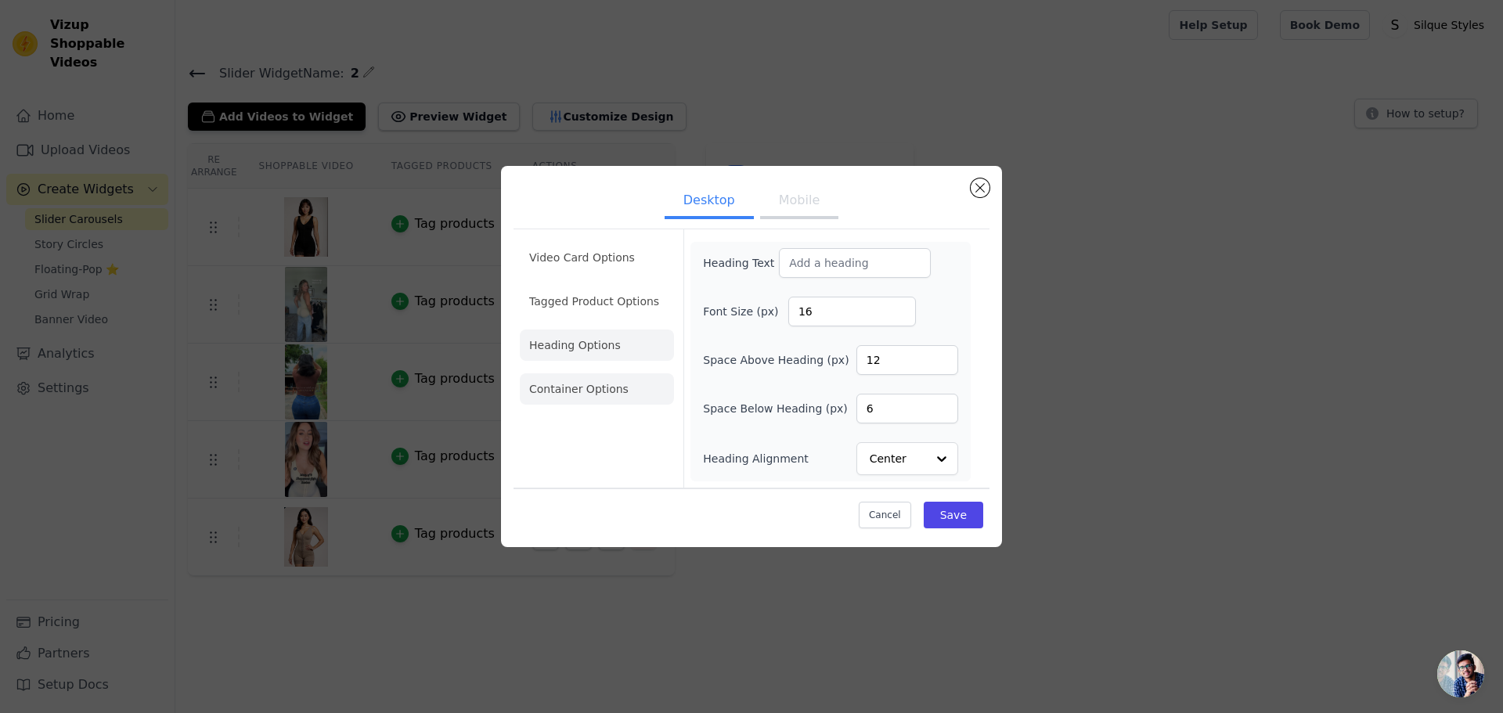
click at [598, 379] on li "Container Options" at bounding box center [597, 388] width 154 height 31
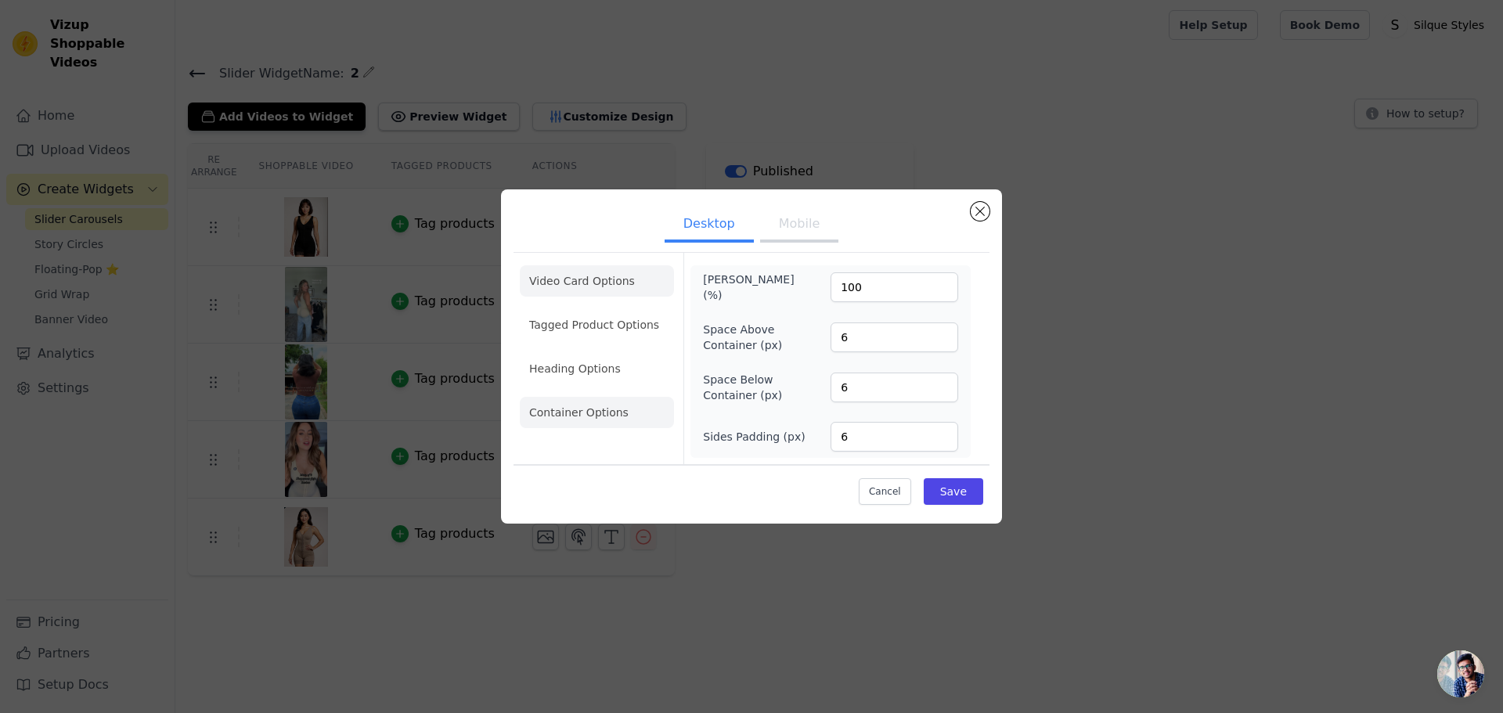
click at [594, 309] on li "Video Card Options" at bounding box center [597, 324] width 154 height 31
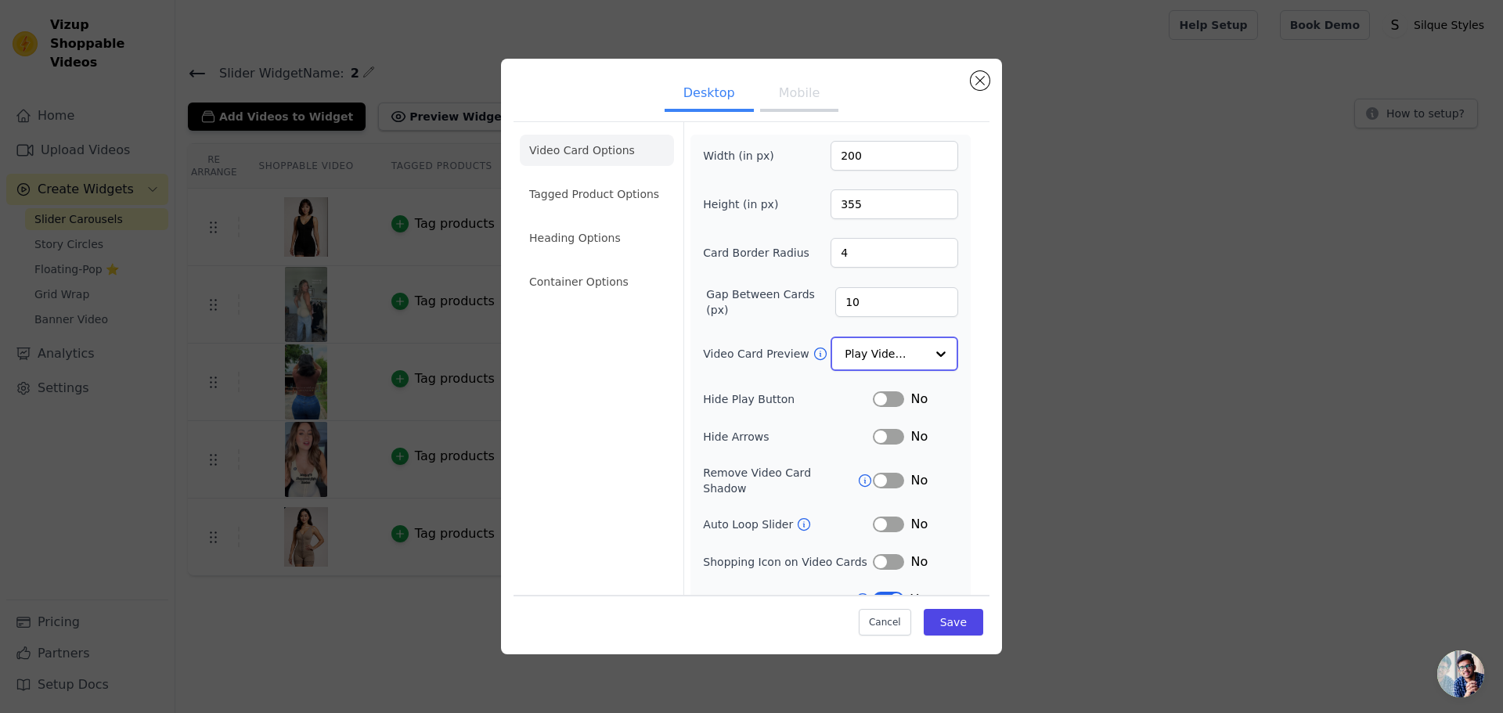
click at [894, 352] on input "Video Card Preview" at bounding box center [885, 353] width 81 height 31
click at [926, 347] on div at bounding box center [941, 353] width 31 height 31
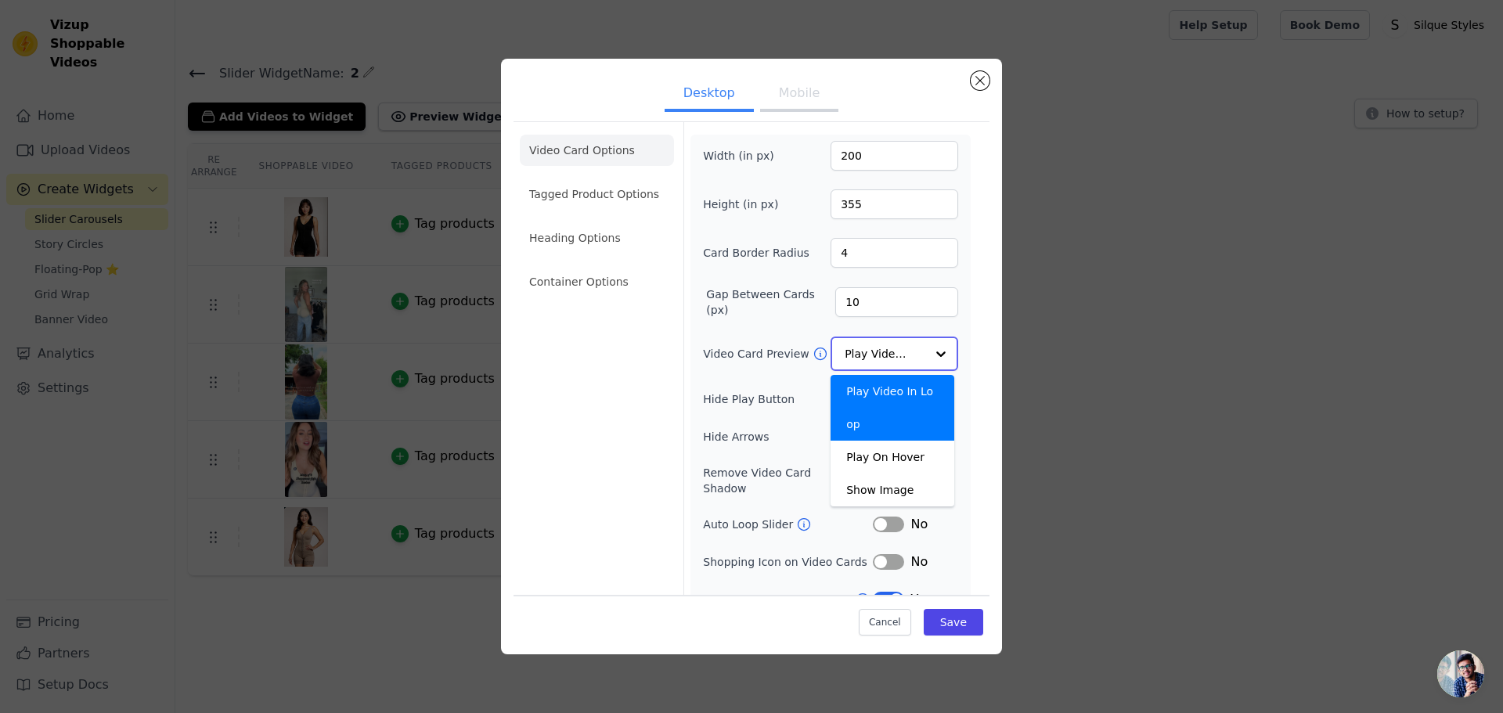
click at [926, 347] on div at bounding box center [941, 353] width 31 height 31
click at [959, 215] on form "Width (in px) 200 Height (in px) 355 Card Border Radius 4 Gap Between Cards (px…" at bounding box center [831, 371] width 294 height 498
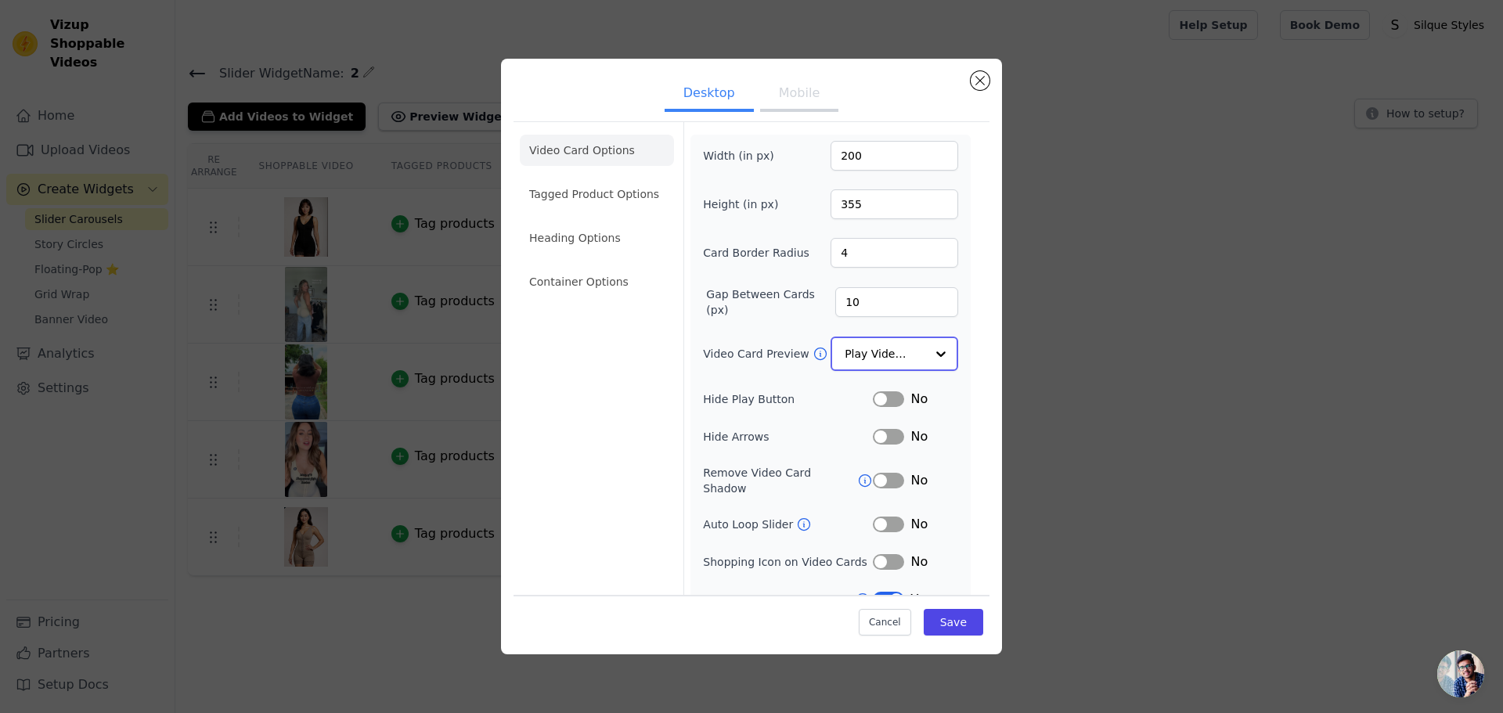
click at [878, 352] on input "Video Card Preview" at bounding box center [885, 353] width 81 height 31
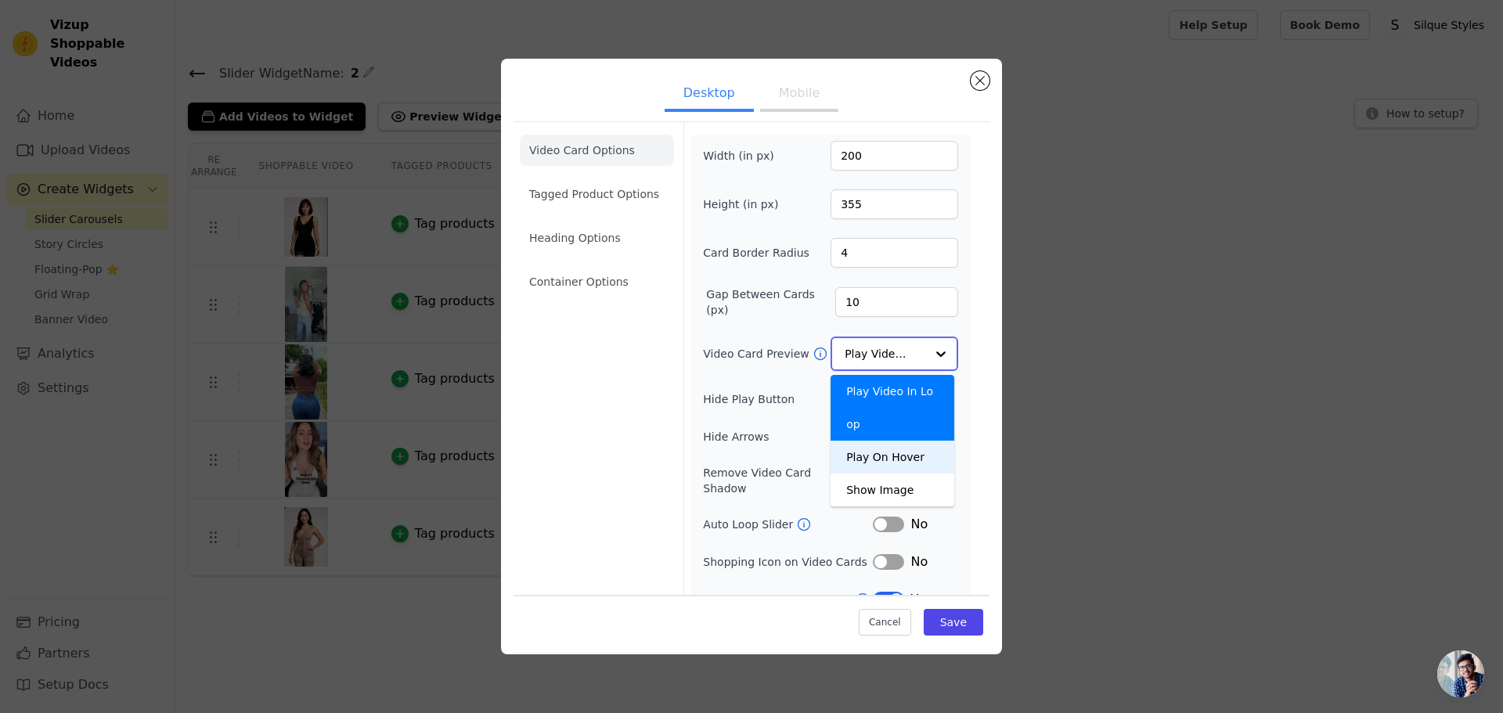
click at [902, 441] on div "Play On Hover" at bounding box center [893, 457] width 124 height 33
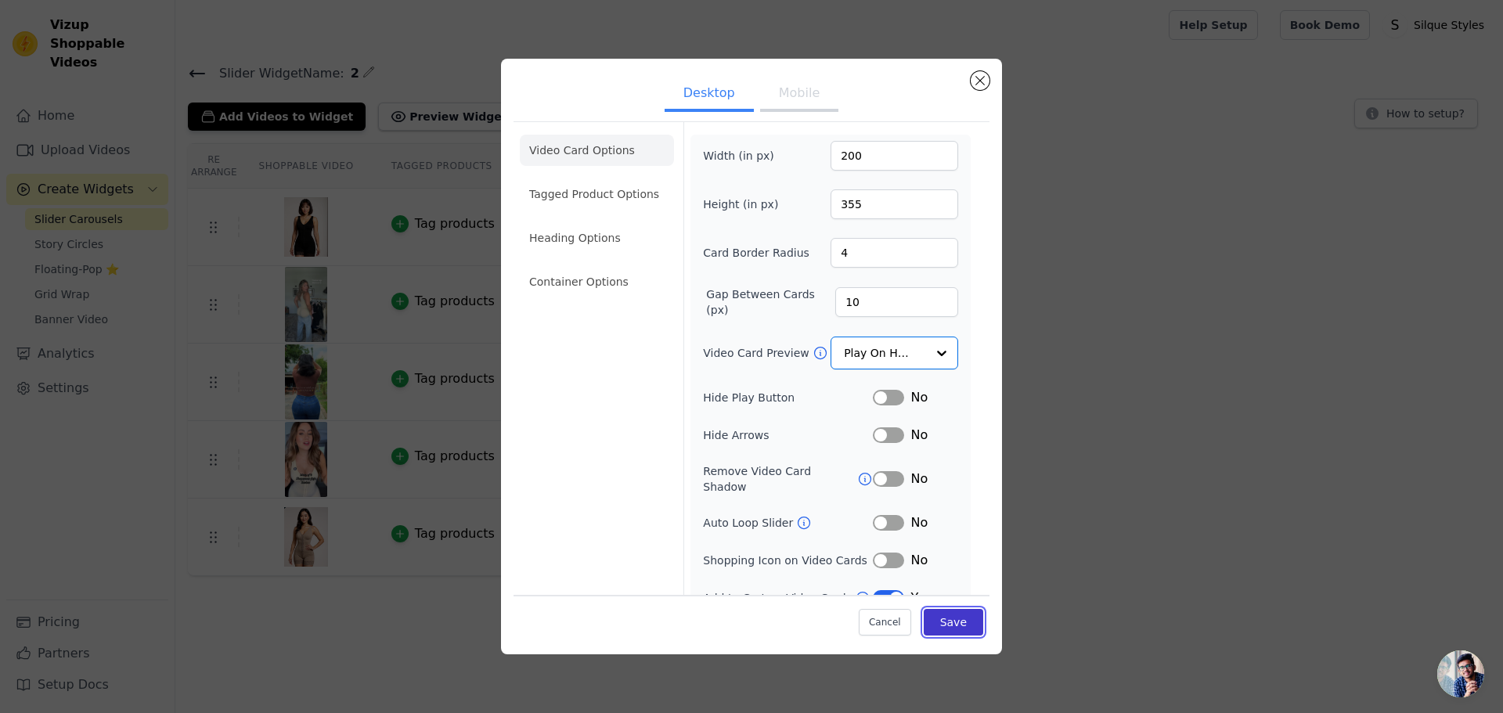
click at [952, 618] on button "Save" at bounding box center [954, 622] width 60 height 27
